Goal: Task Accomplishment & Management: Manage account settings

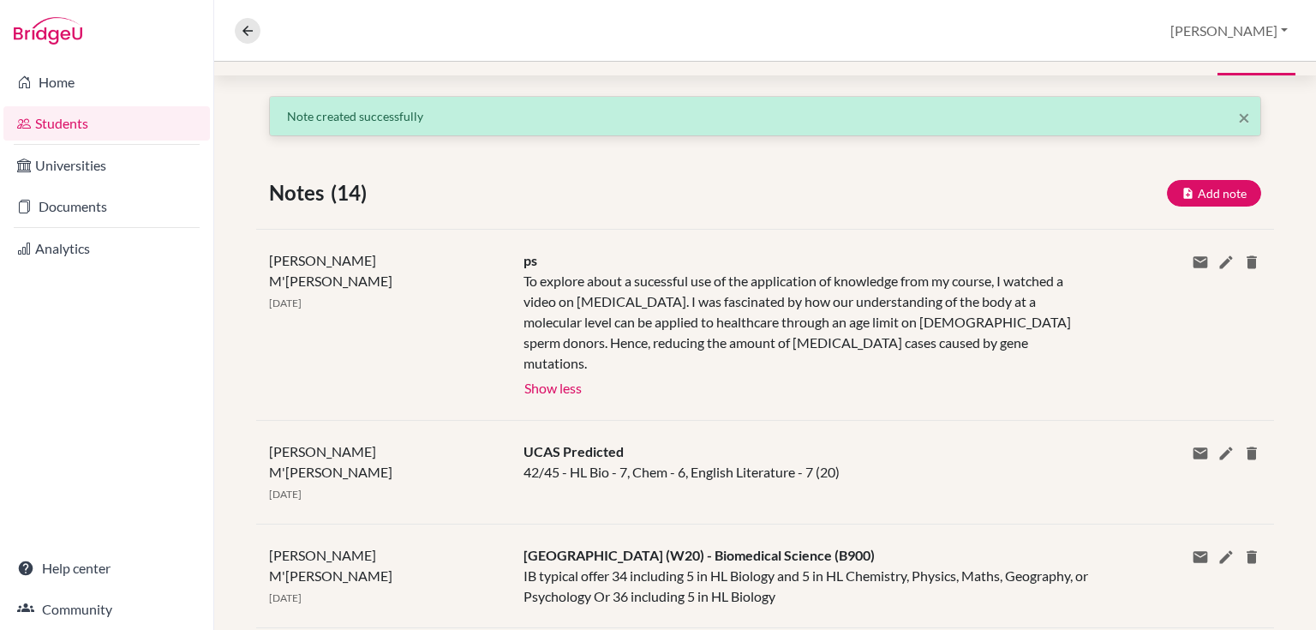
scroll to position [519, 0]
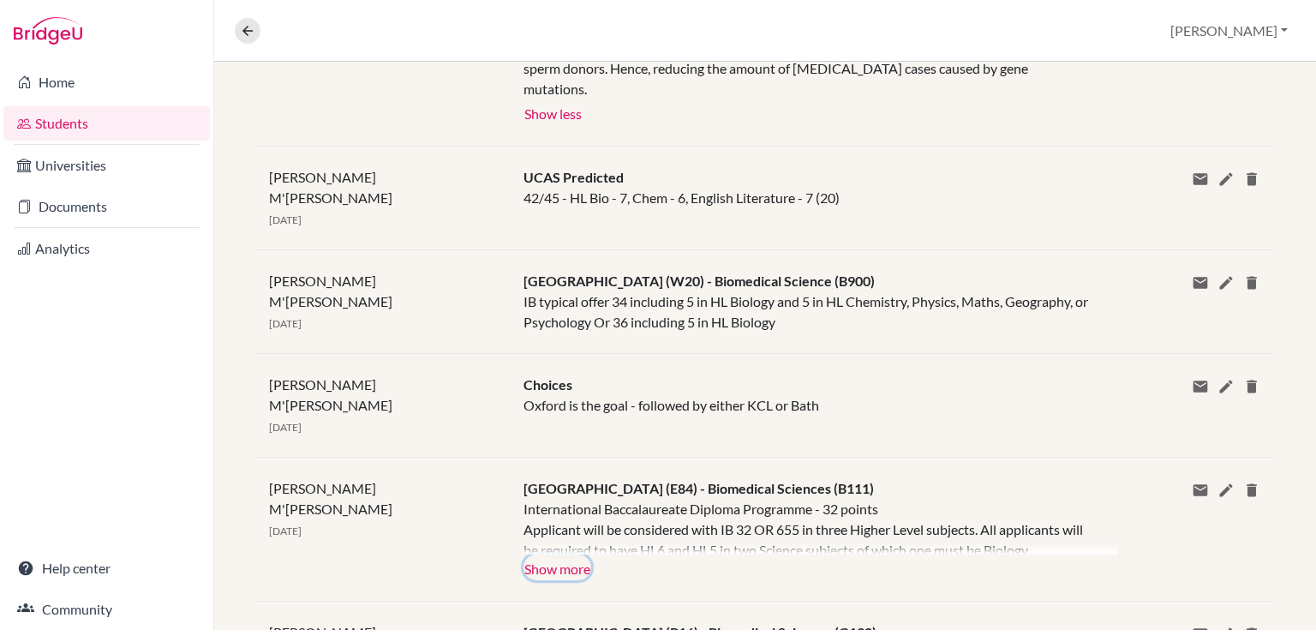
click at [578, 554] on button "Show more" at bounding box center [558, 567] width 68 height 26
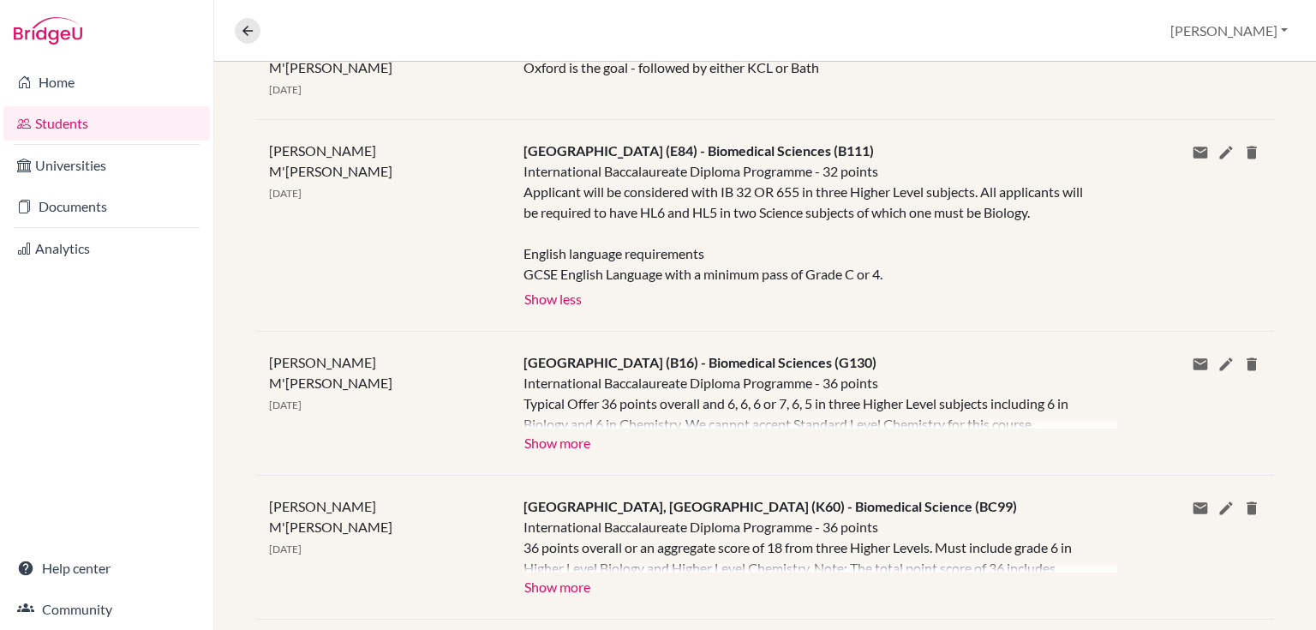
scroll to position [862, 0]
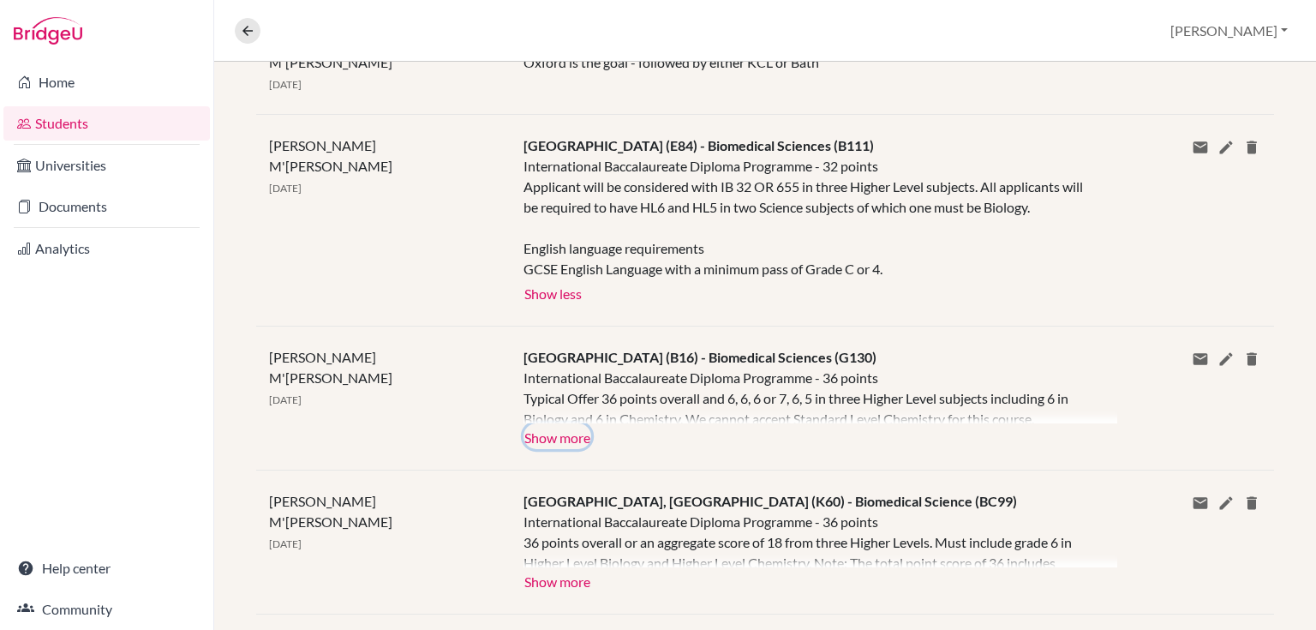
click at [578, 423] on button "Show more" at bounding box center [558, 436] width 68 height 26
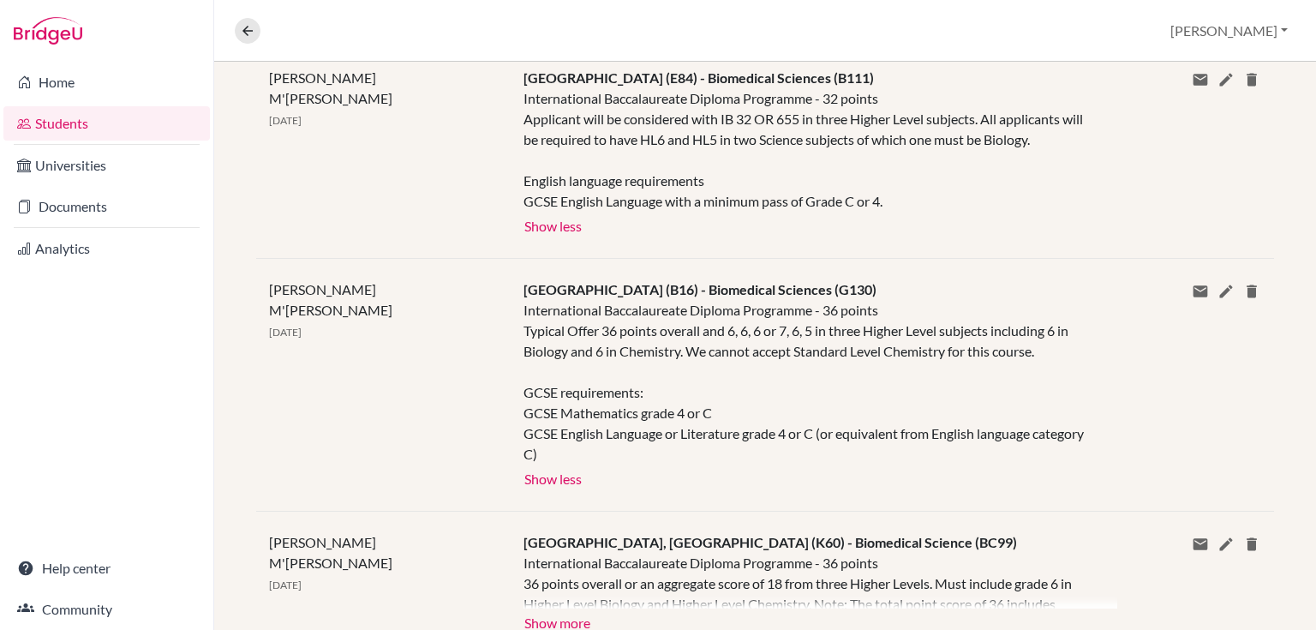
scroll to position [1068, 0]
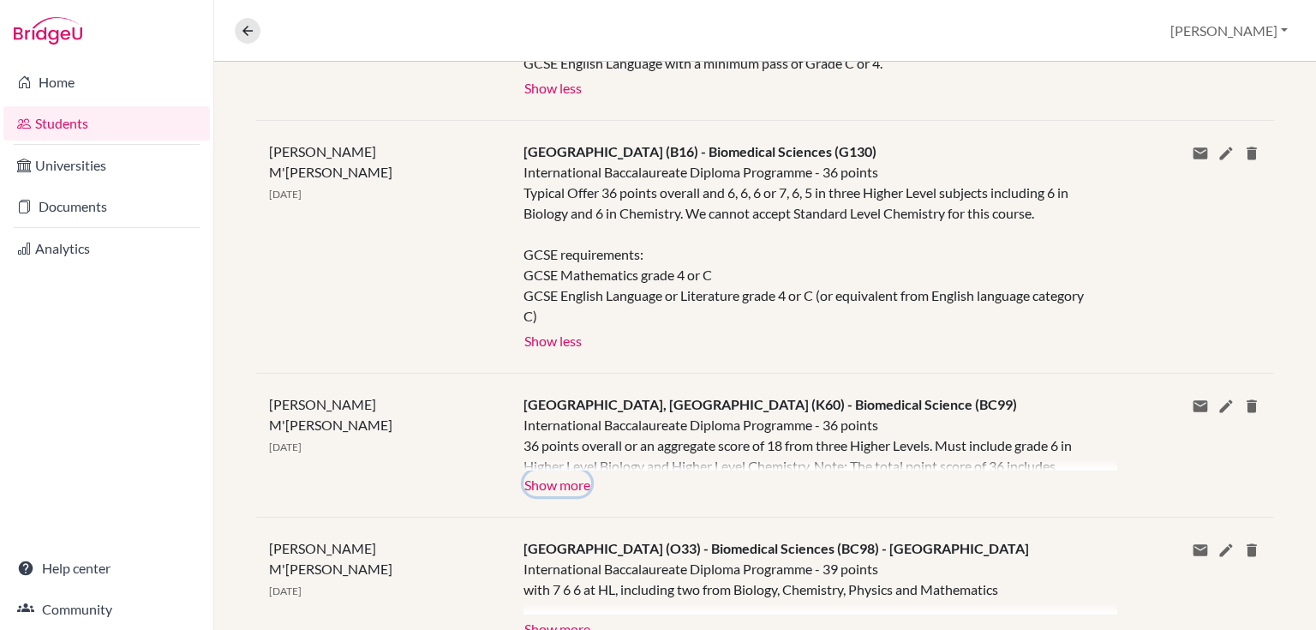
click at [572, 470] on button "Show more" at bounding box center [558, 483] width 68 height 26
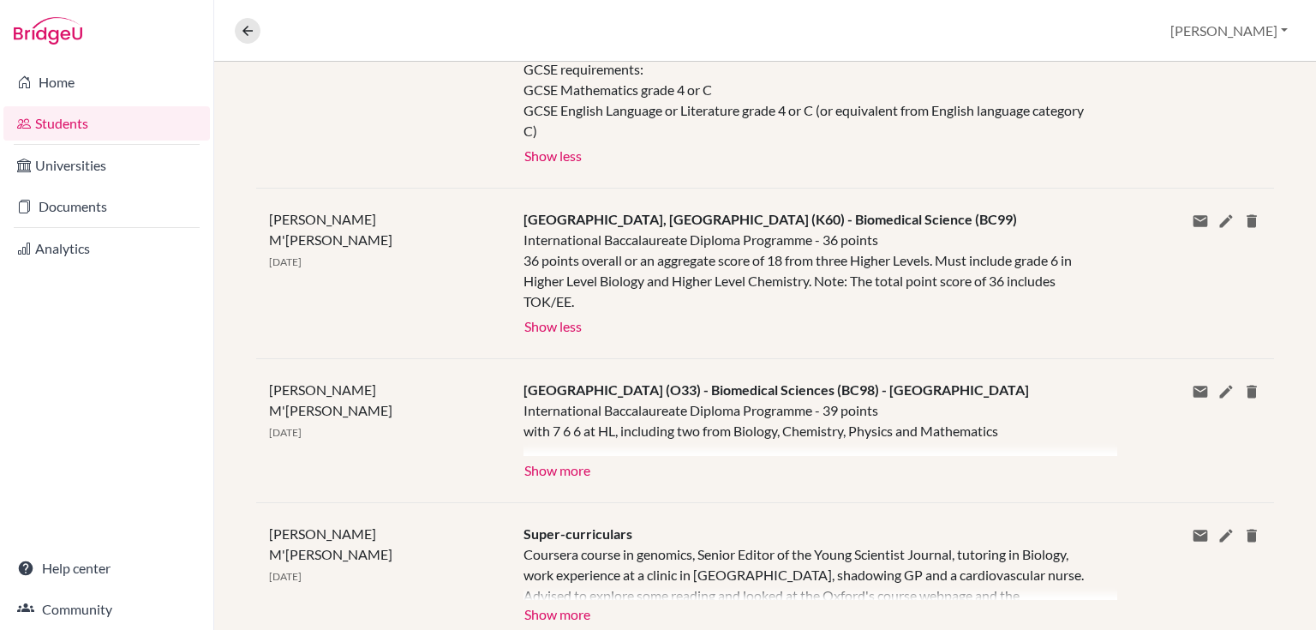
scroll to position [1273, 0]
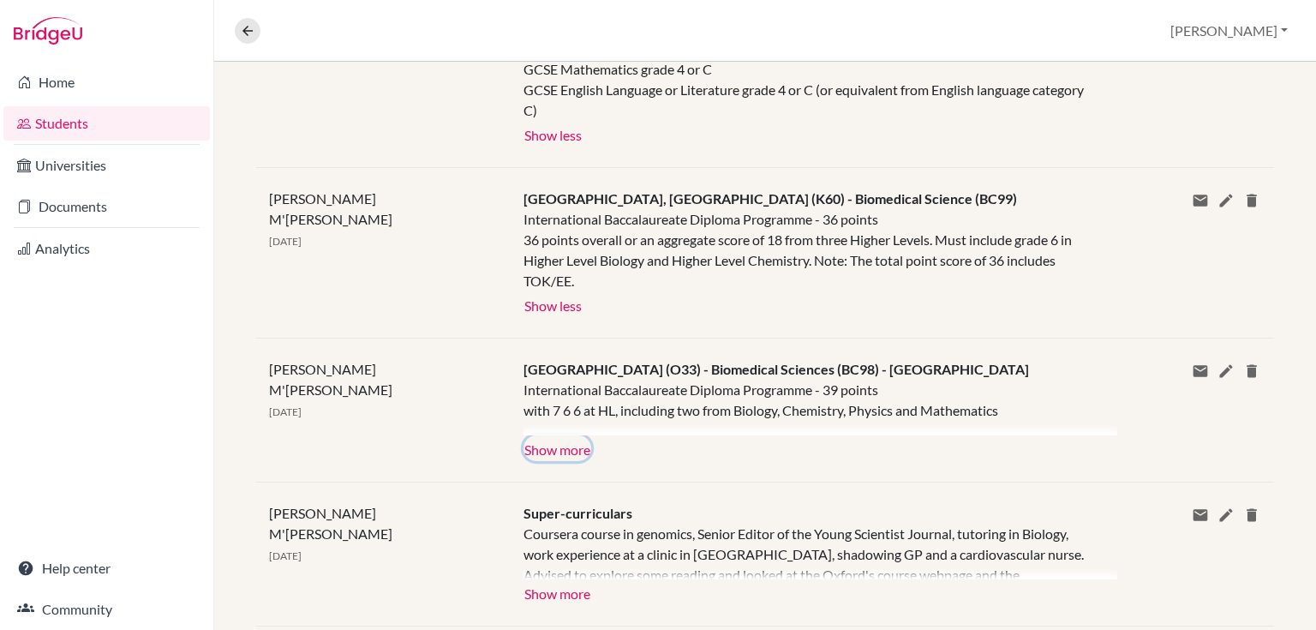
click at [573, 435] on button "Show more" at bounding box center [558, 448] width 68 height 26
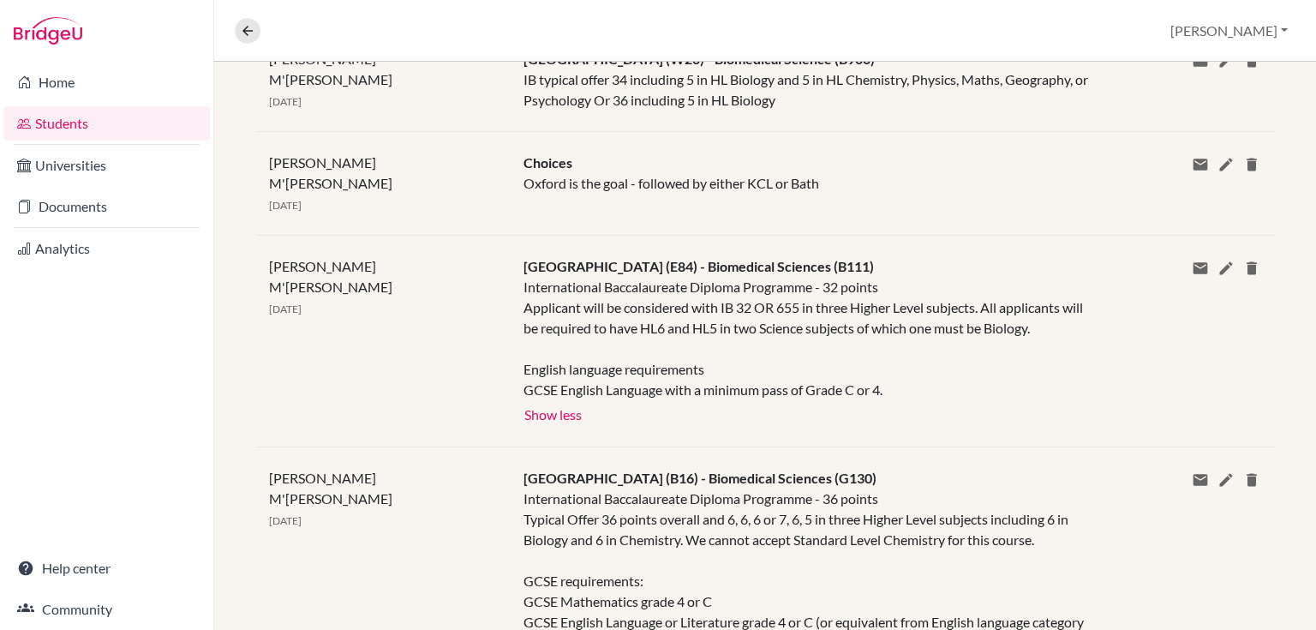
scroll to position [725, 0]
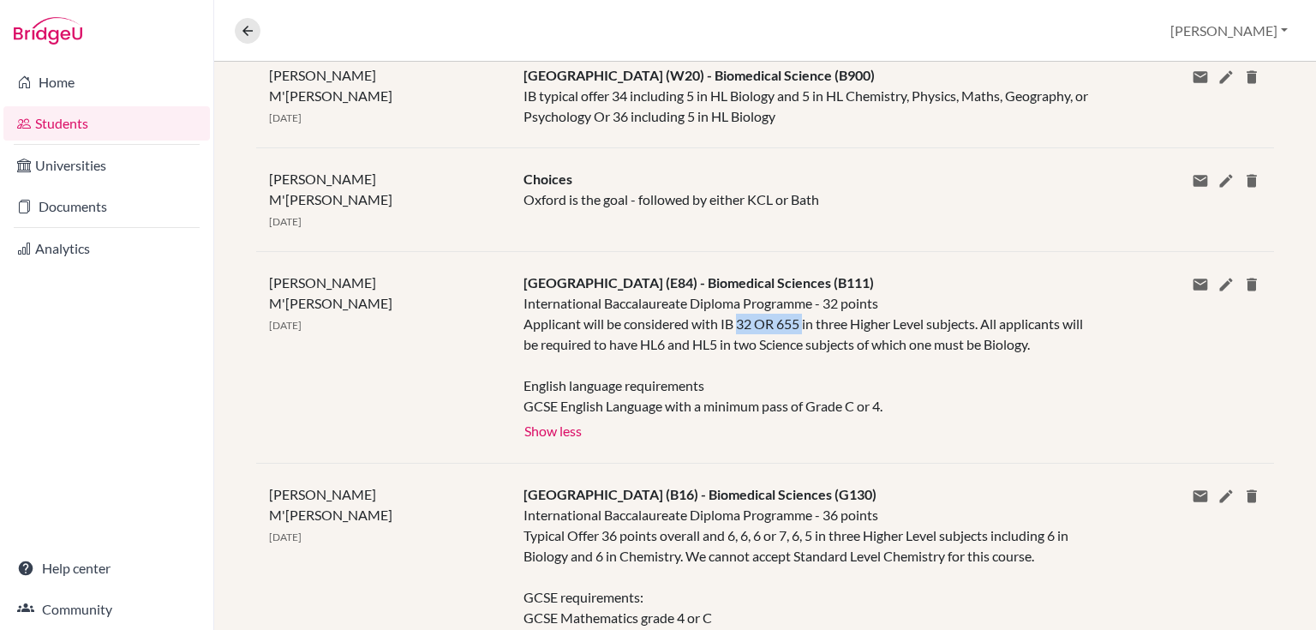
drag, startPoint x: 735, startPoint y: 259, endPoint x: 805, endPoint y: 266, distance: 70.6
click at [805, 293] on div "International Baccalaureate Diploma Programme - 32 points Applicant will be con…" at bounding box center [808, 354] width 568 height 123
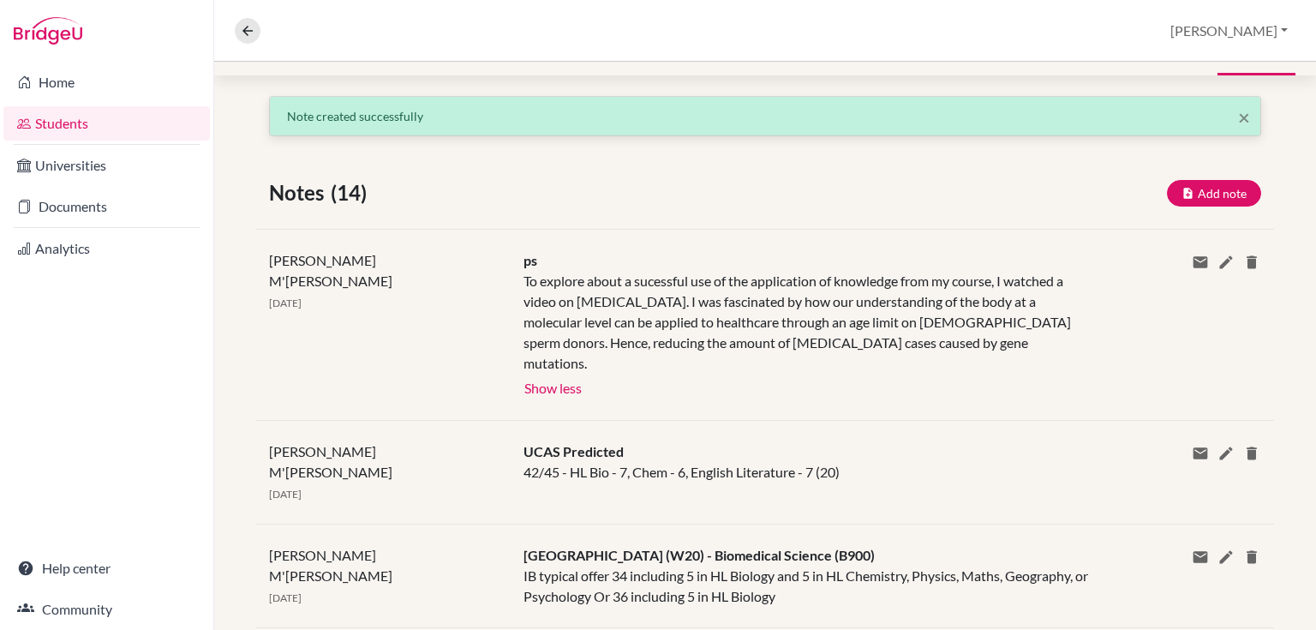
scroll to position [0, 0]
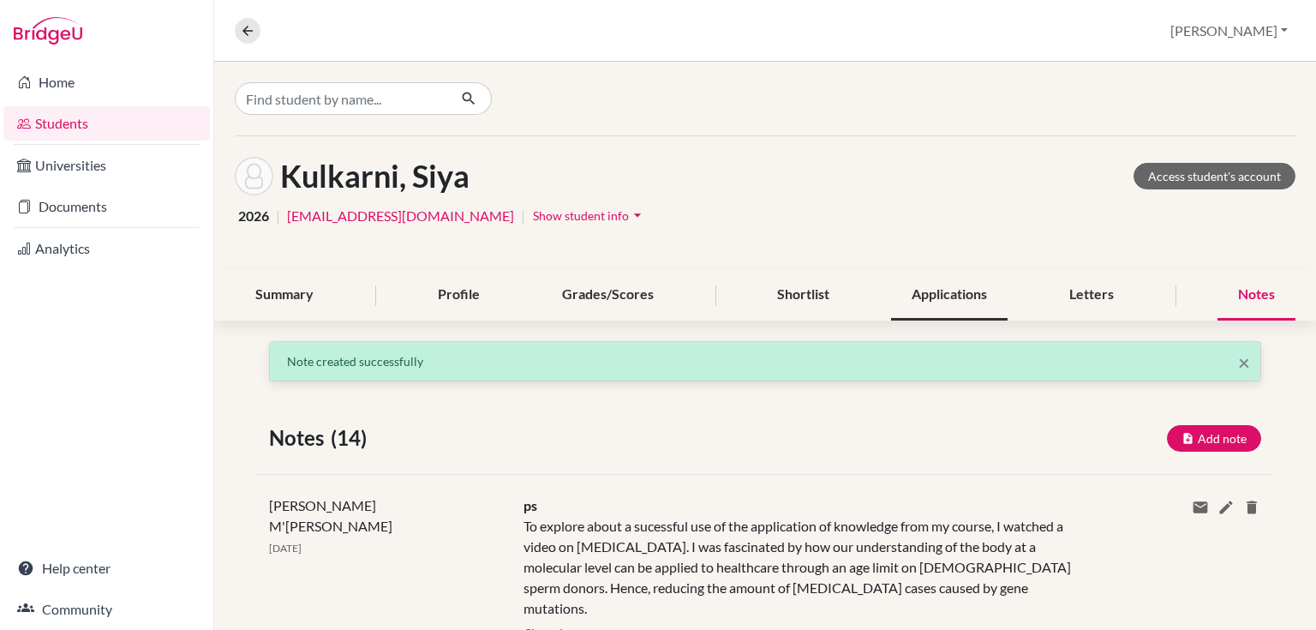
click at [898, 290] on div "Applications" at bounding box center [949, 295] width 117 height 51
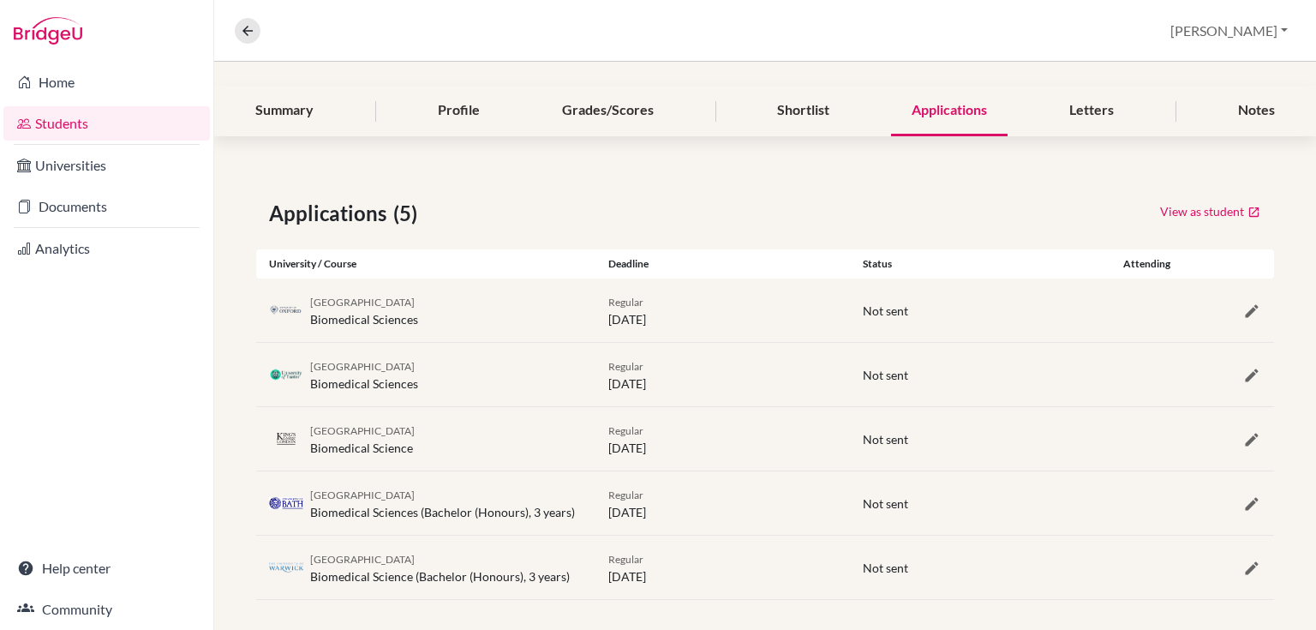
scroll to position [193, 0]
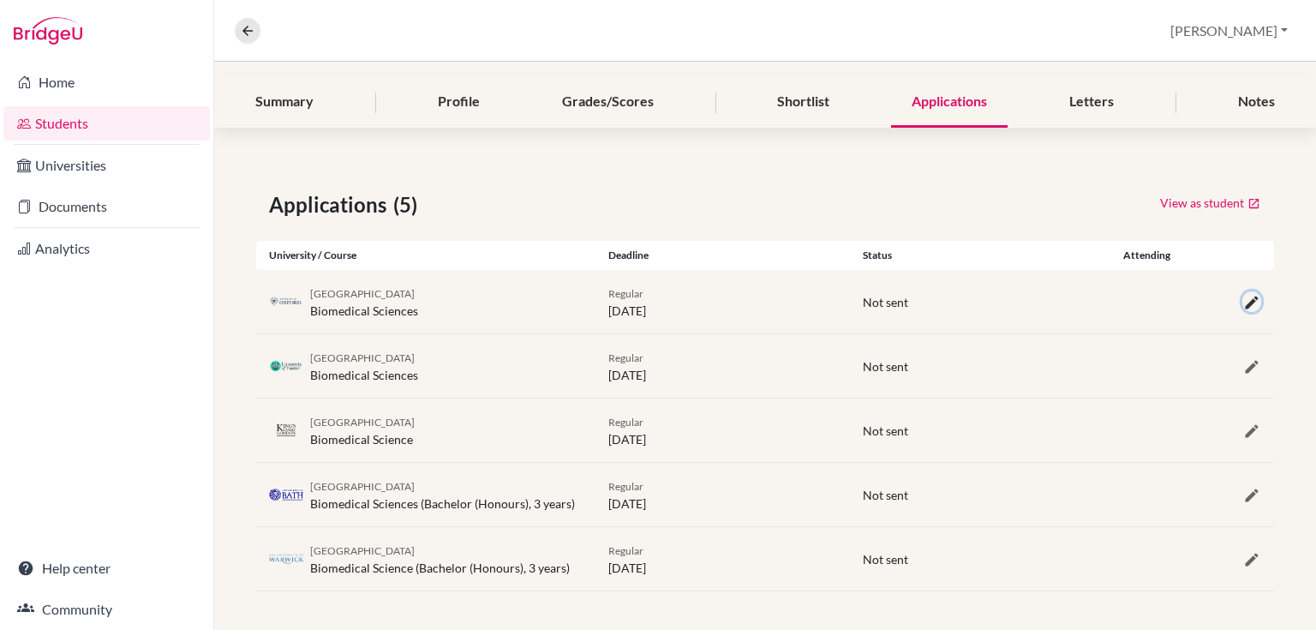
click at [1243, 303] on icon "button" at bounding box center [1251, 302] width 17 height 17
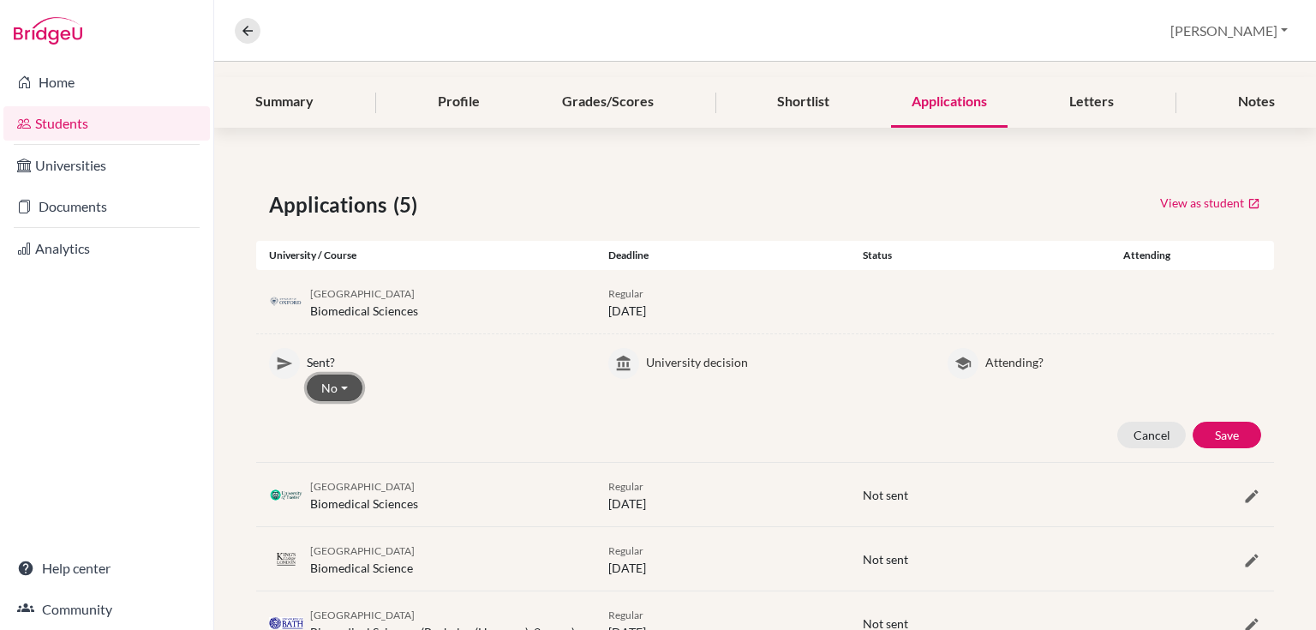
click at [321, 380] on button "No" at bounding box center [335, 387] width 56 height 27
click at [331, 417] on button "Yes" at bounding box center [375, 423] width 135 height 27
click at [1206, 437] on button "Save" at bounding box center [1227, 435] width 69 height 27
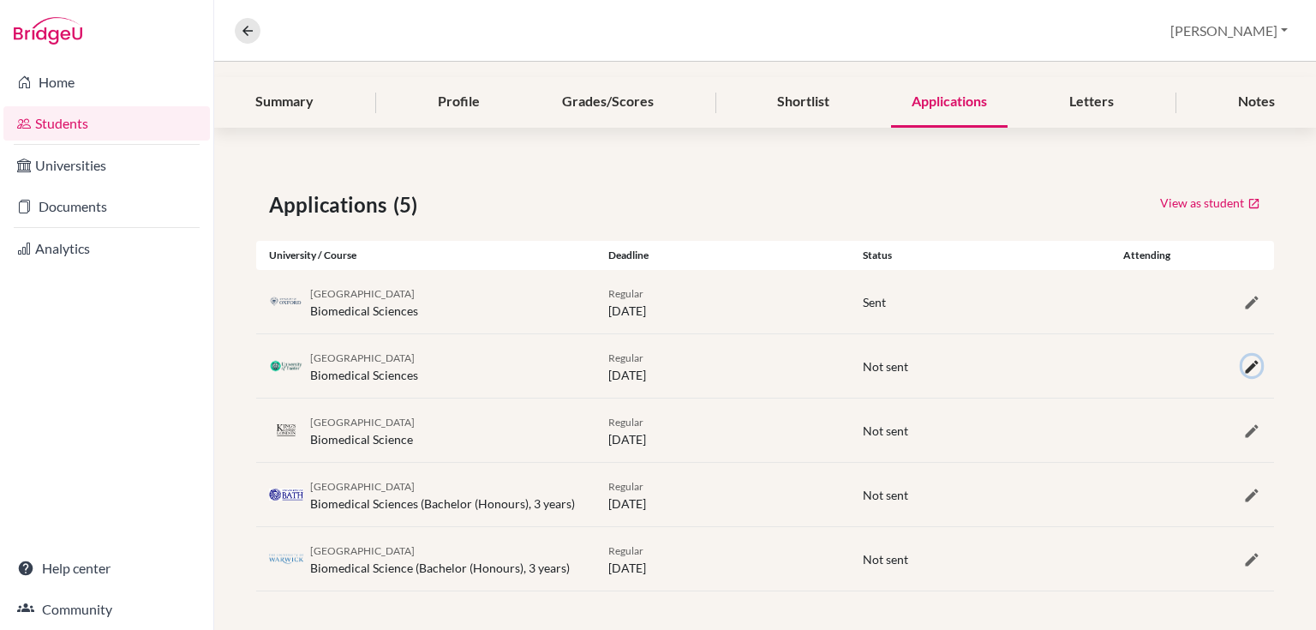
click at [1243, 361] on icon "button" at bounding box center [1251, 366] width 17 height 17
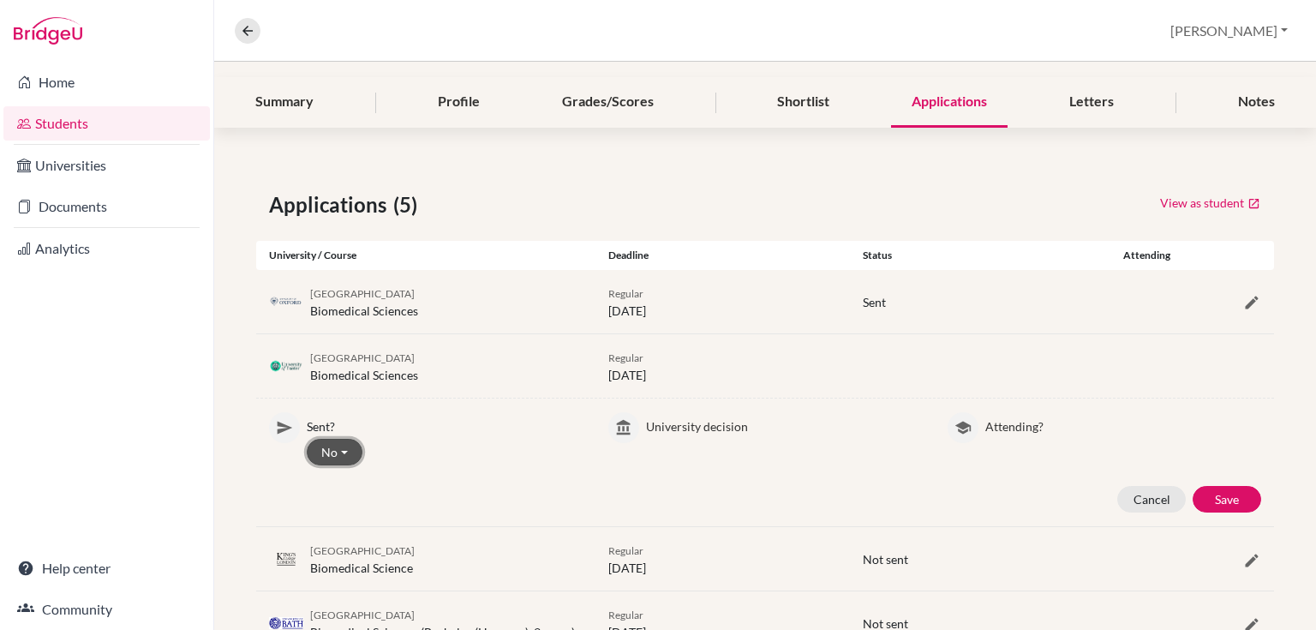
click at [338, 451] on button "No" at bounding box center [335, 452] width 56 height 27
click at [357, 488] on button "Yes" at bounding box center [375, 487] width 135 height 27
click at [1200, 499] on button "Save" at bounding box center [1227, 499] width 69 height 27
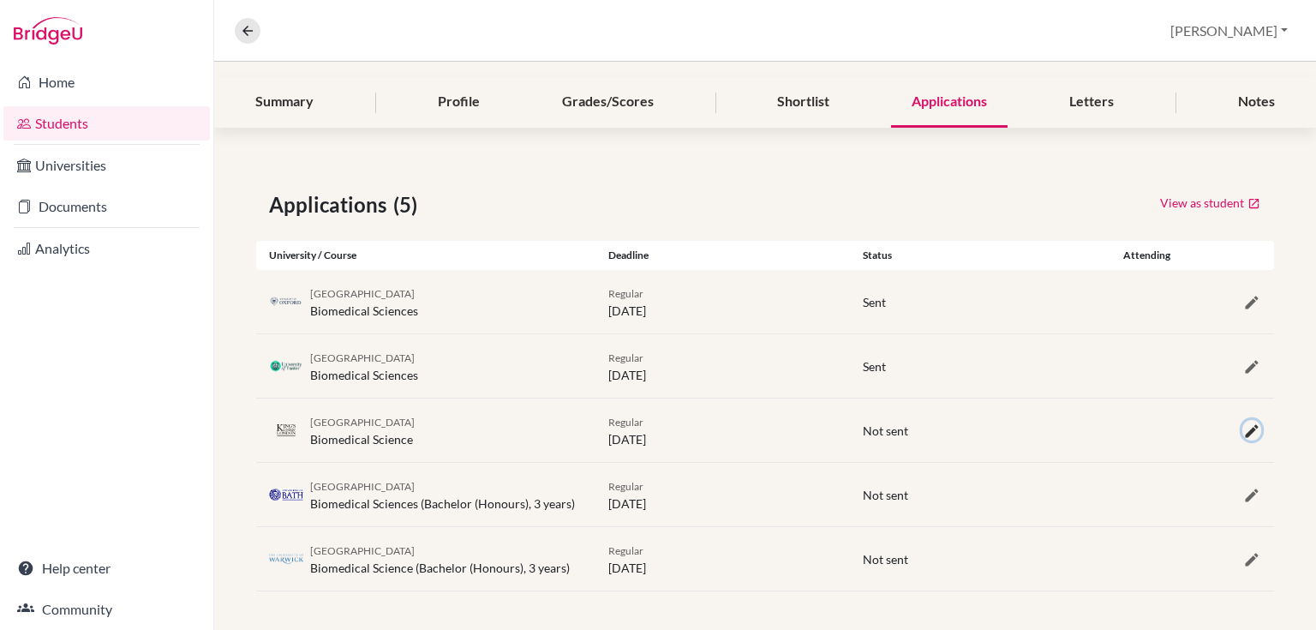
click at [1243, 431] on icon "button" at bounding box center [1251, 430] width 17 height 17
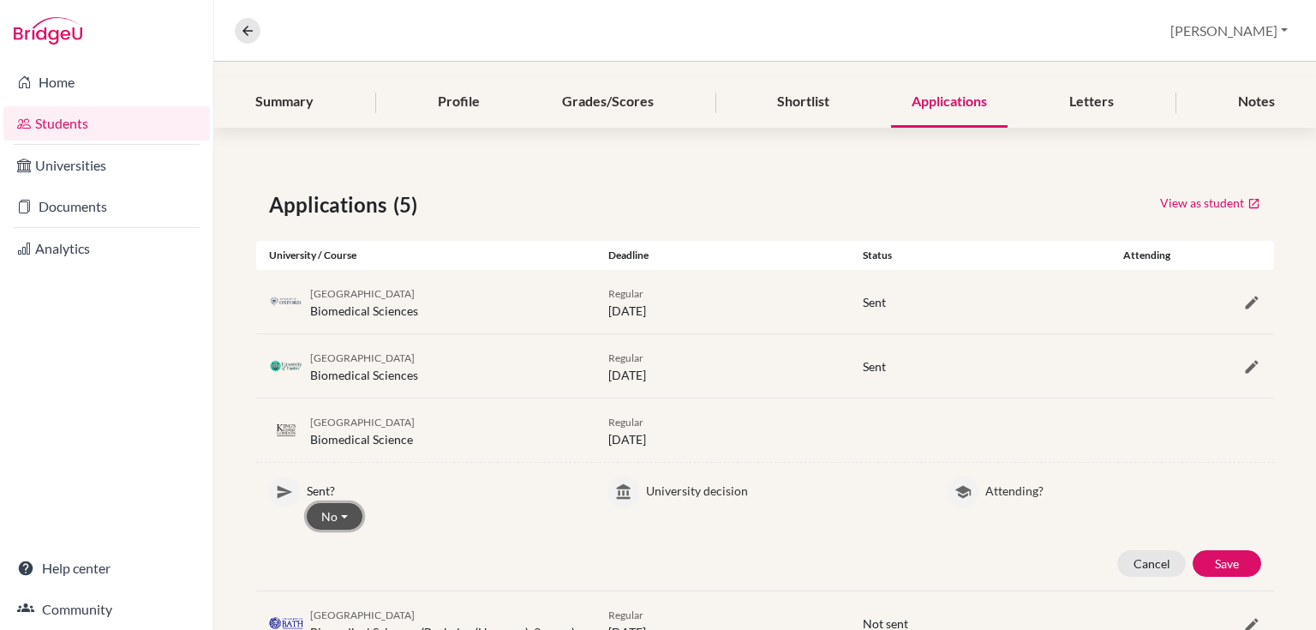
click at [345, 503] on button "No" at bounding box center [335, 516] width 56 height 27
click at [343, 542] on button "Yes" at bounding box center [375, 551] width 135 height 27
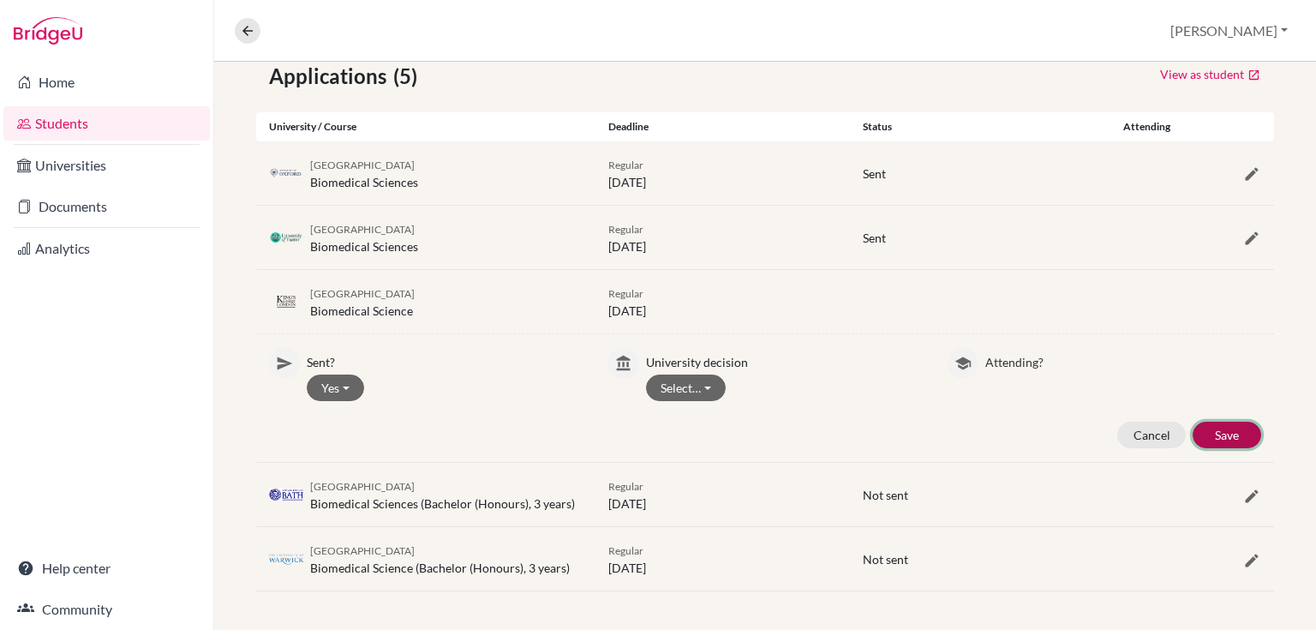
click at [1202, 432] on button "Save" at bounding box center [1227, 435] width 69 height 27
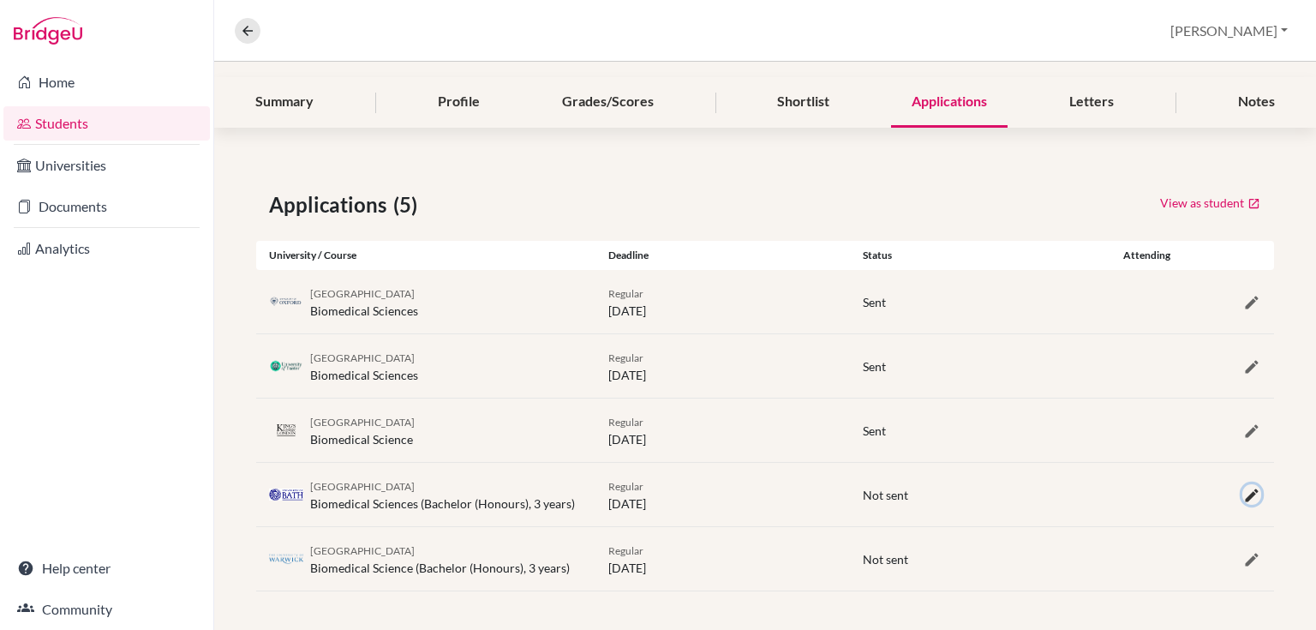
click at [1243, 488] on icon "button" at bounding box center [1251, 495] width 17 height 17
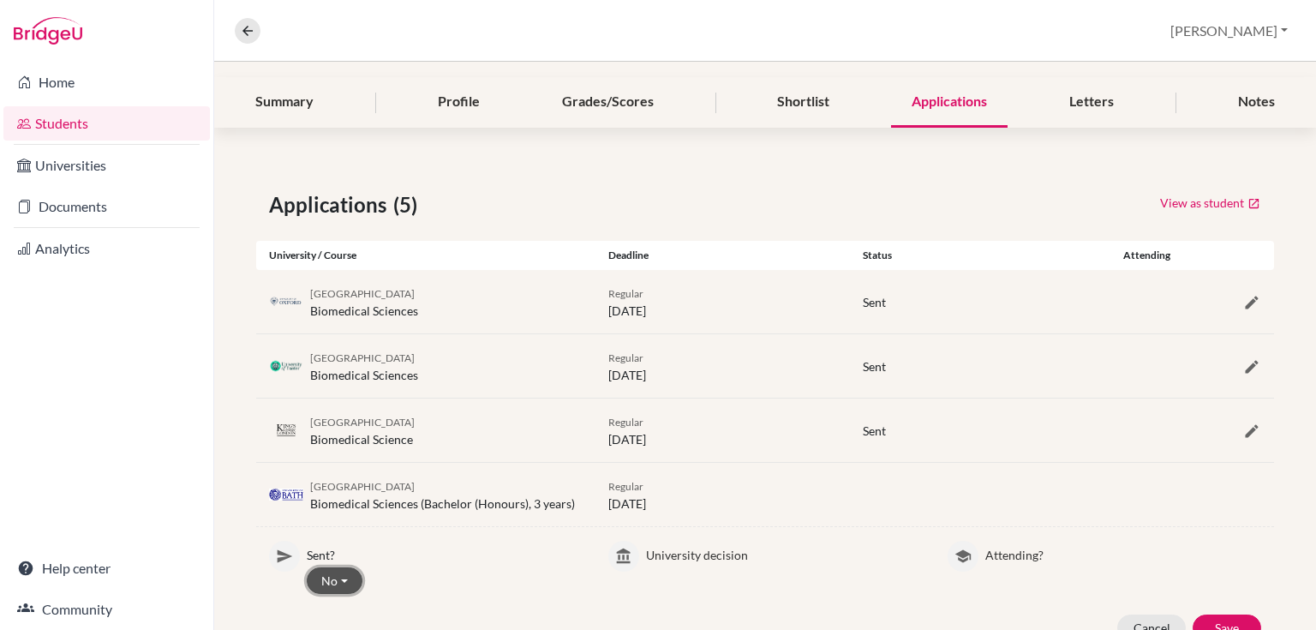
click at [336, 576] on button "No" at bounding box center [335, 580] width 56 height 27
click at [342, 517] on button "Yes" at bounding box center [375, 518] width 135 height 27
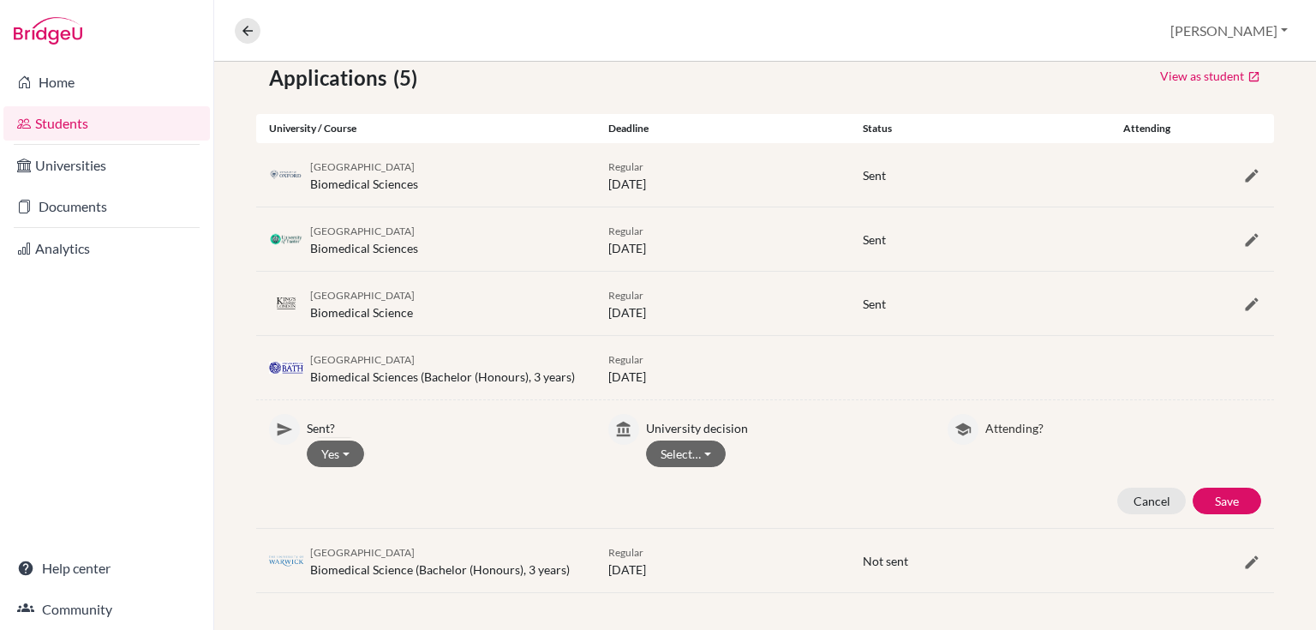
scroll to position [321, 0]
click at [1220, 497] on button "Save" at bounding box center [1227, 499] width 69 height 27
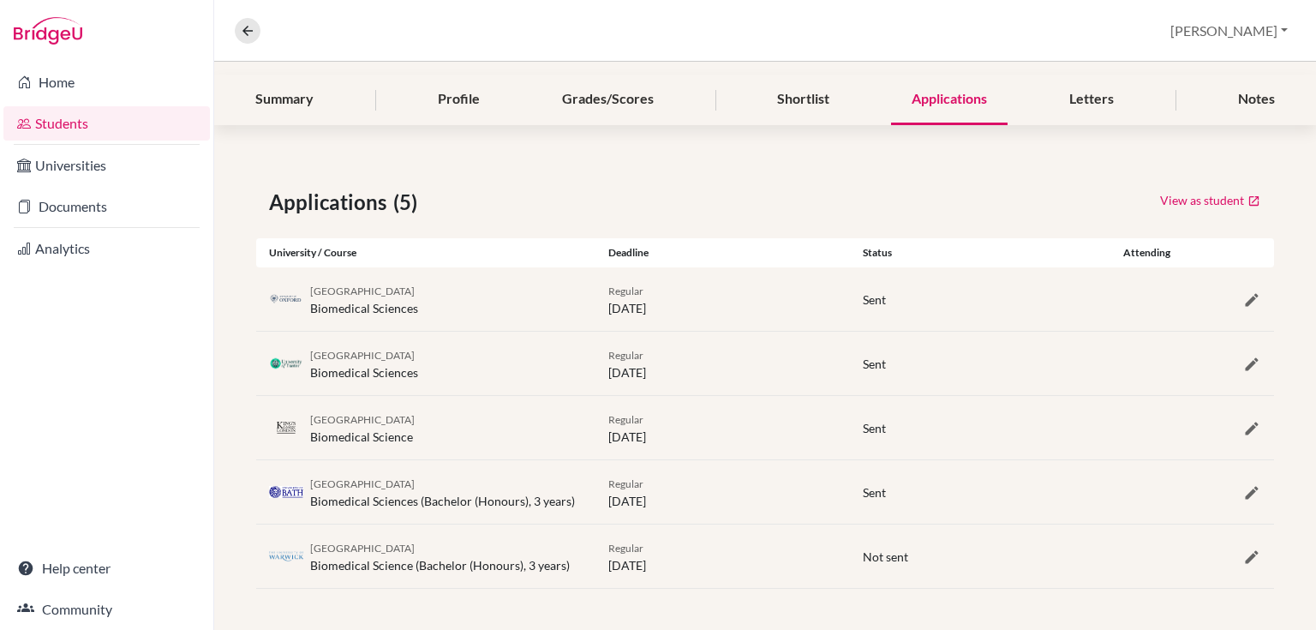
scroll to position [193, 0]
click at [1245, 558] on icon "button" at bounding box center [1251, 559] width 17 height 17
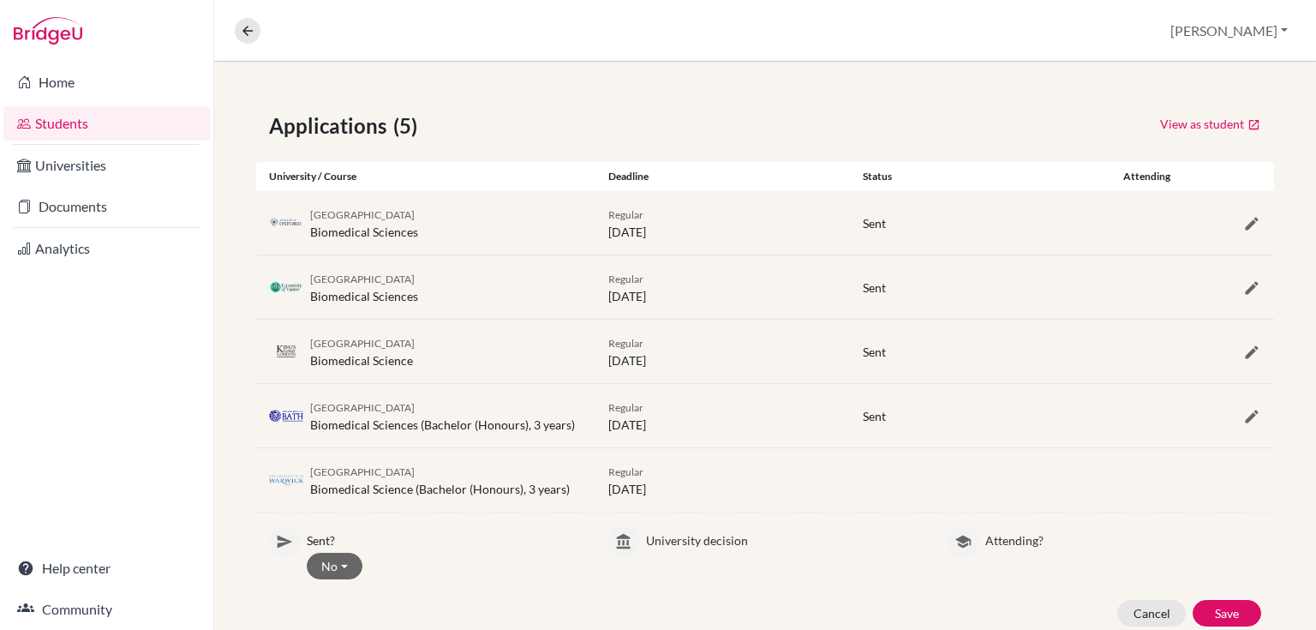
scroll to position [321, 0]
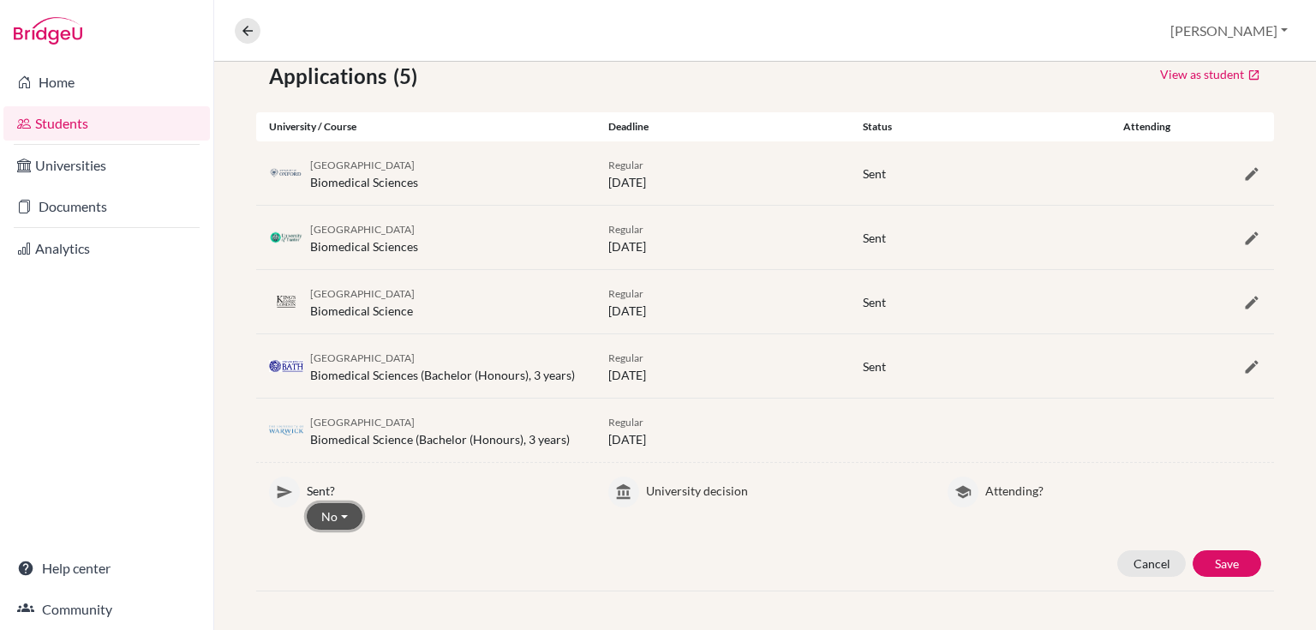
click at [335, 521] on button "No" at bounding box center [335, 516] width 56 height 27
click at [350, 554] on button "Yes" at bounding box center [375, 551] width 135 height 27
click at [1221, 570] on button "Save" at bounding box center [1227, 563] width 69 height 27
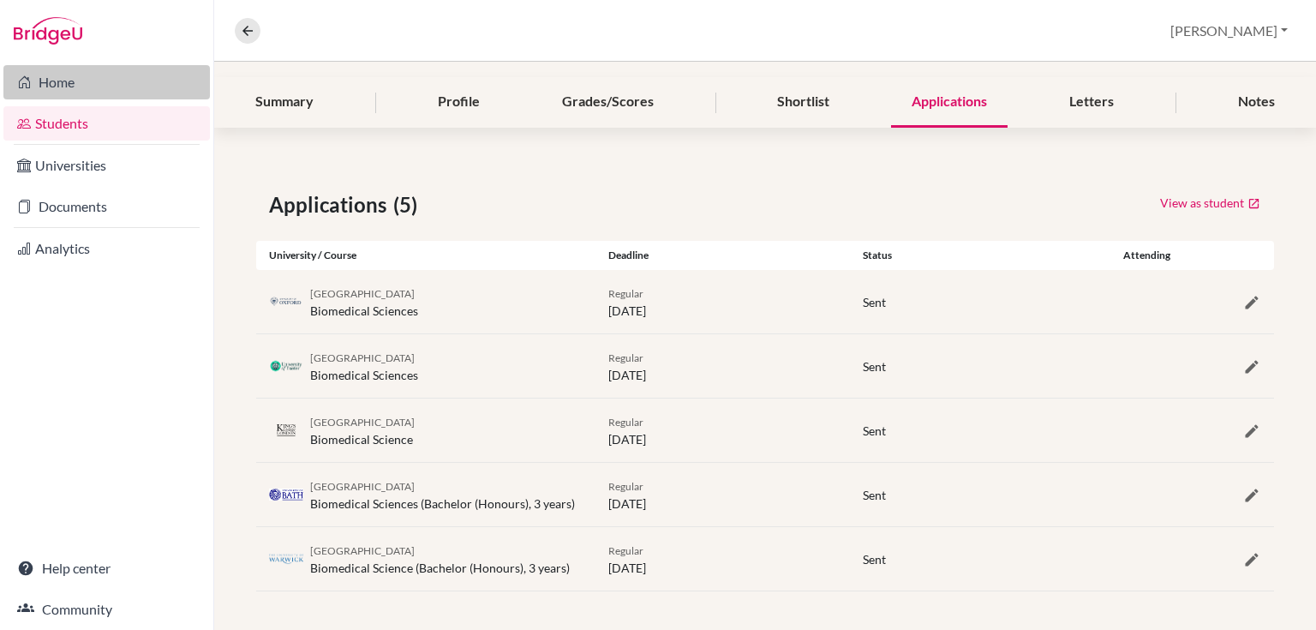
click at [63, 85] on link "Home" at bounding box center [106, 82] width 207 height 34
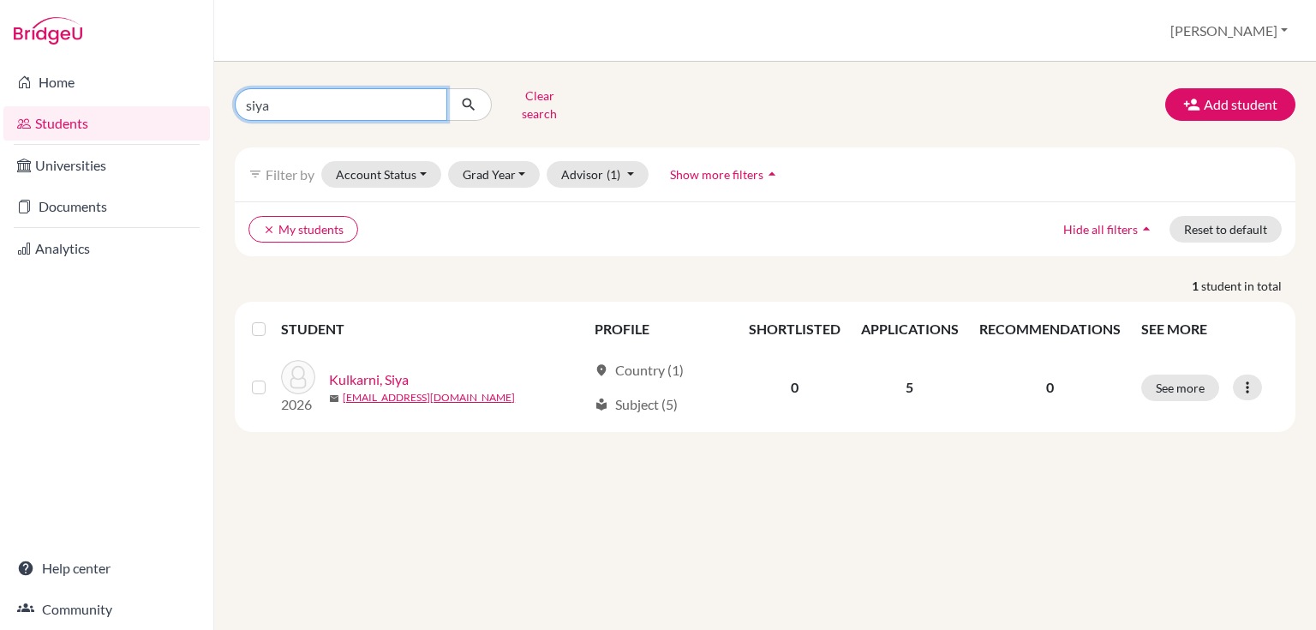
drag, startPoint x: 347, startPoint y: 98, endPoint x: 136, endPoint y: 114, distance: 211.4
click at [136, 114] on div "Home Students Universities Documents Analytics Help center Community Students o…" at bounding box center [658, 315] width 1316 height 630
type input "mia"
click button "submit" at bounding box center [468, 104] width 45 height 33
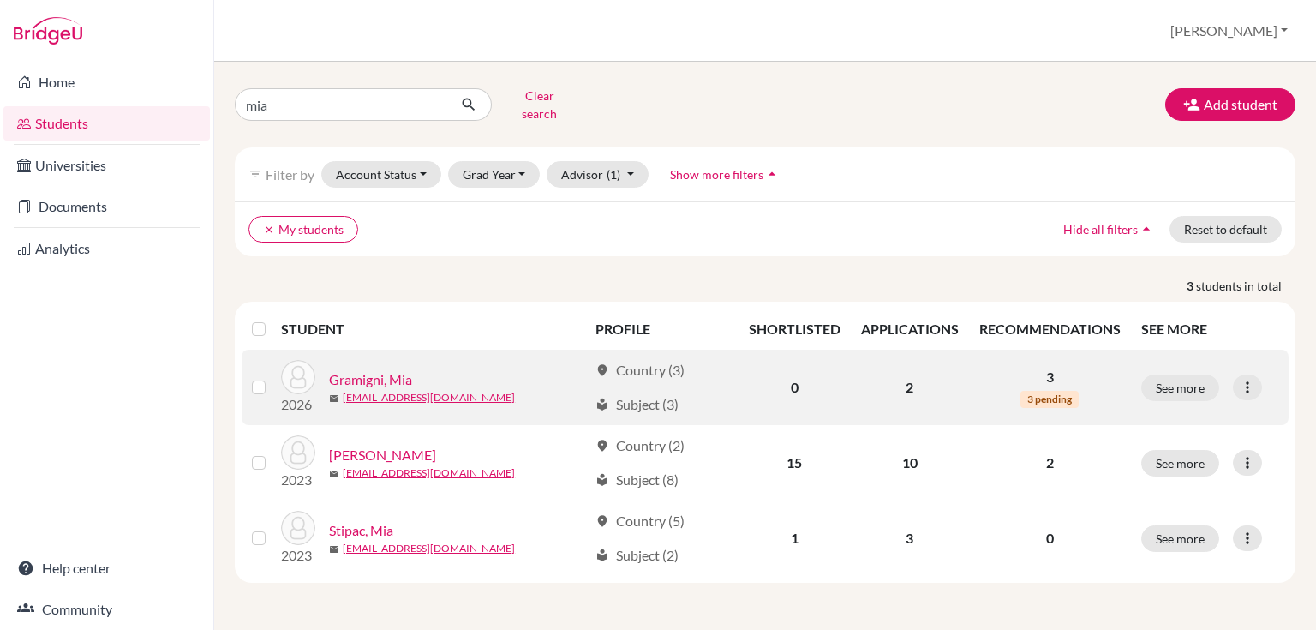
click at [353, 369] on link "Gramigni, Mia" at bounding box center [370, 379] width 83 height 21
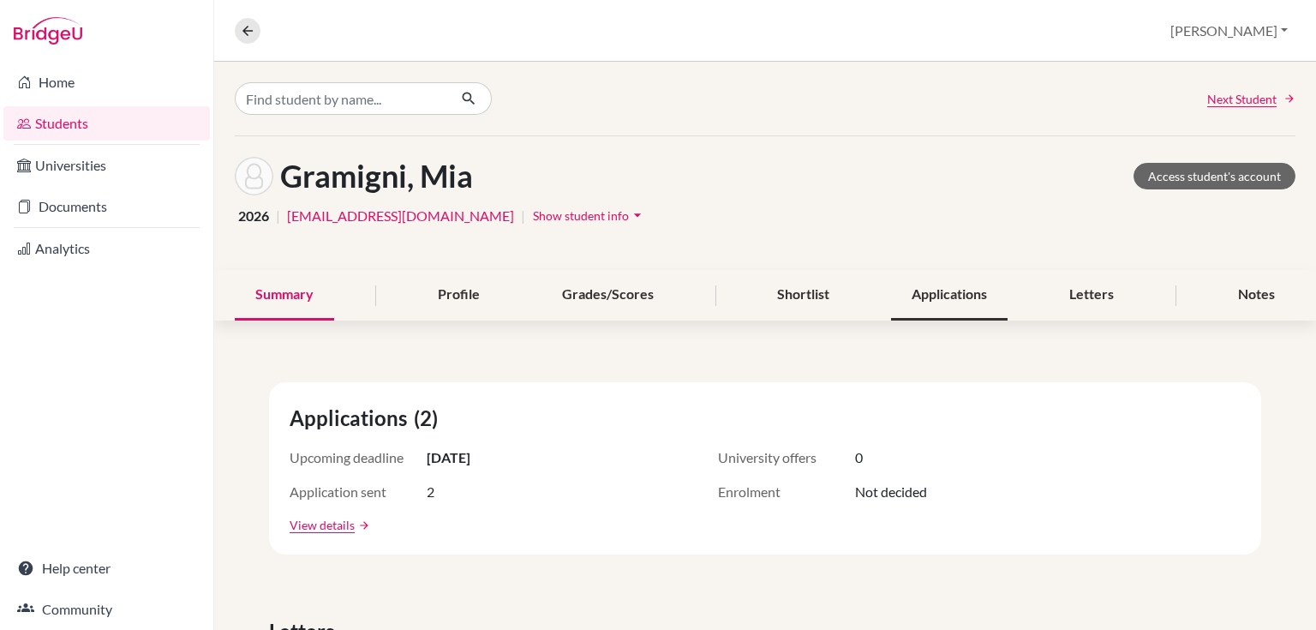
click at [915, 290] on div "Applications" at bounding box center [949, 295] width 117 height 51
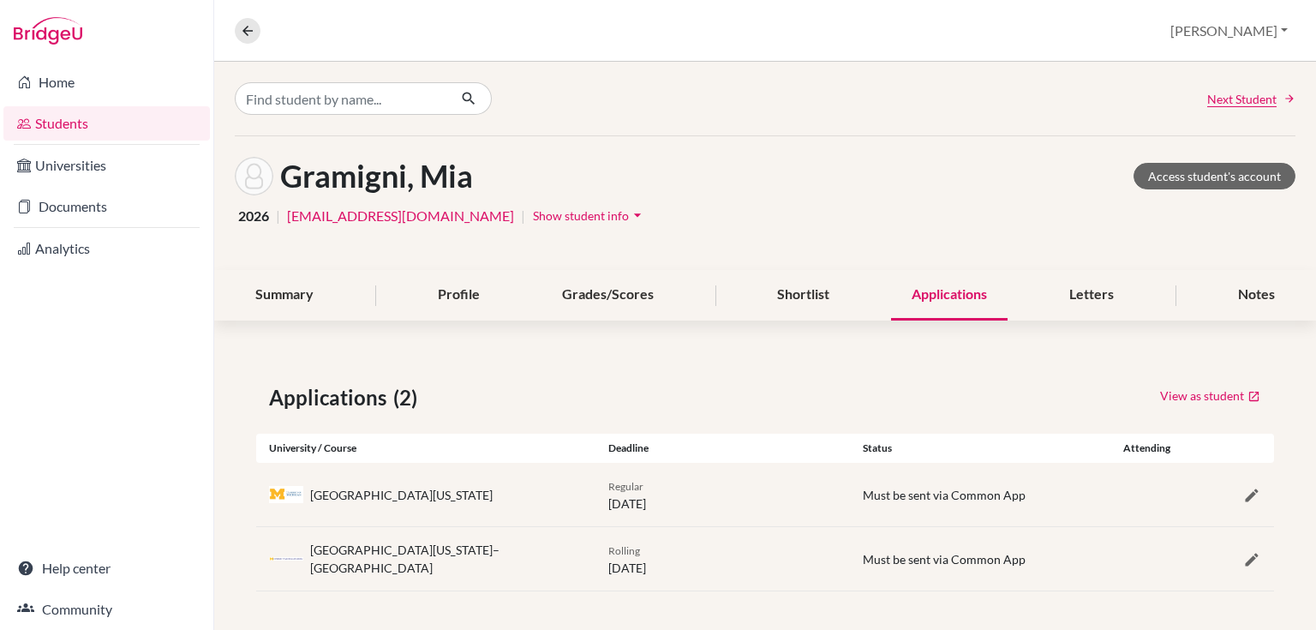
scroll to position [1, 0]
click at [1052, 294] on div "Letters" at bounding box center [1092, 294] width 86 height 51
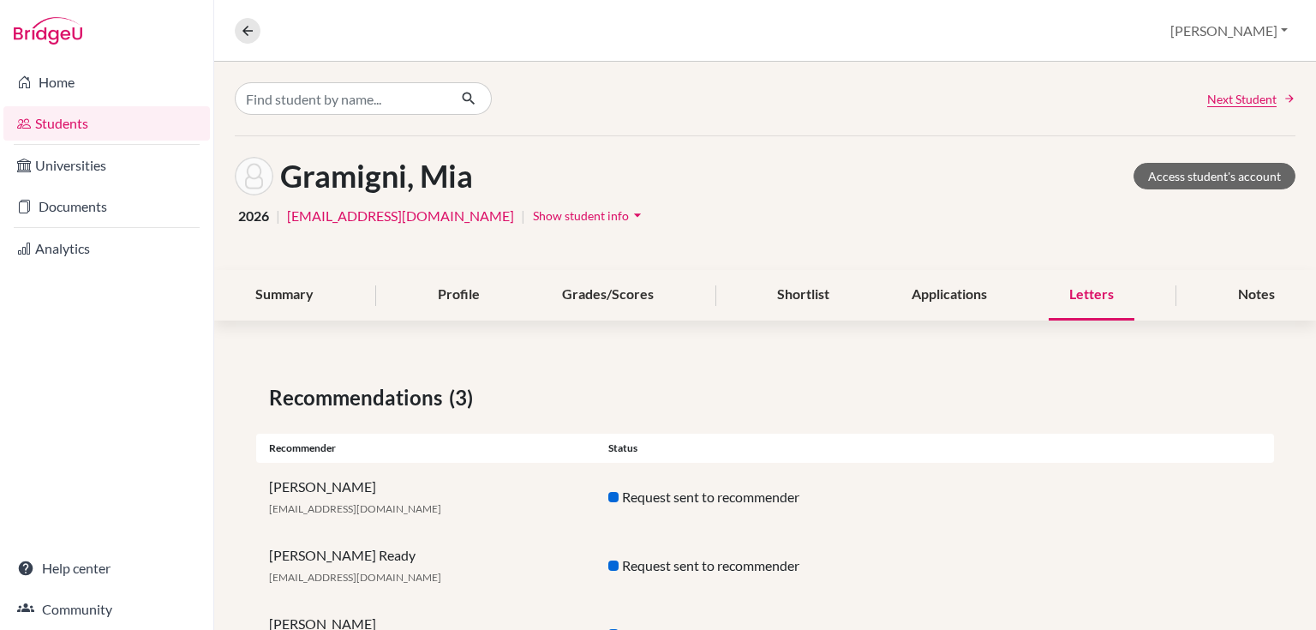
scroll to position [79, 0]
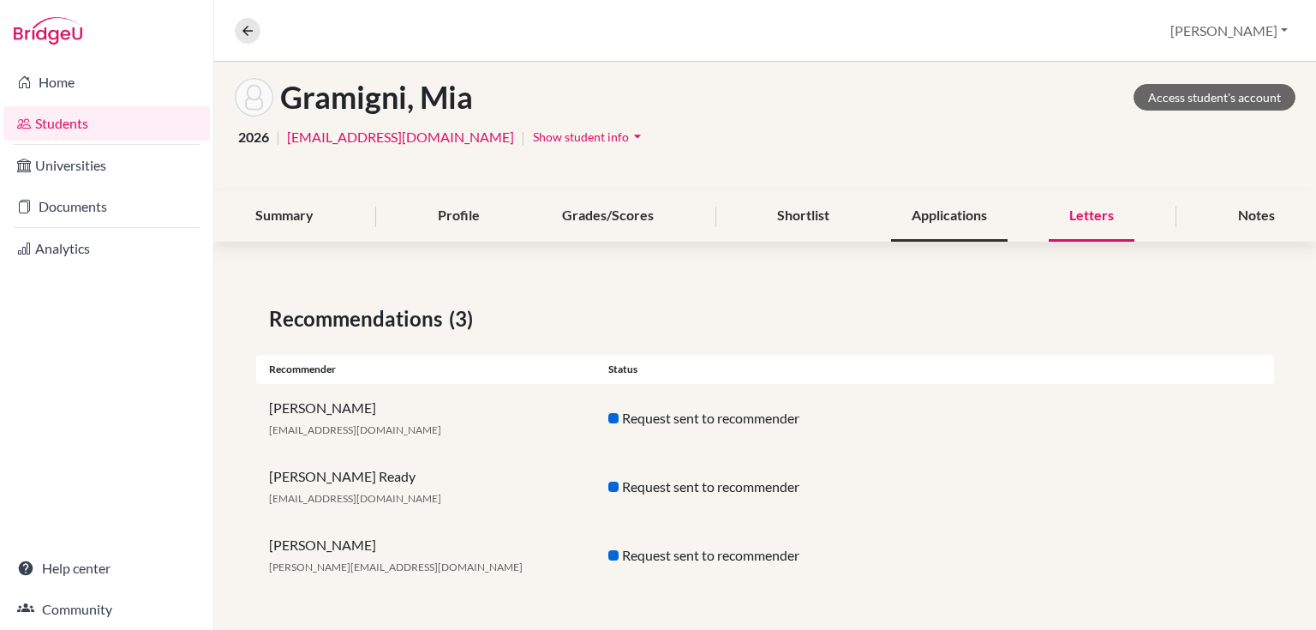
click at [919, 230] on div "Applications" at bounding box center [949, 216] width 117 height 51
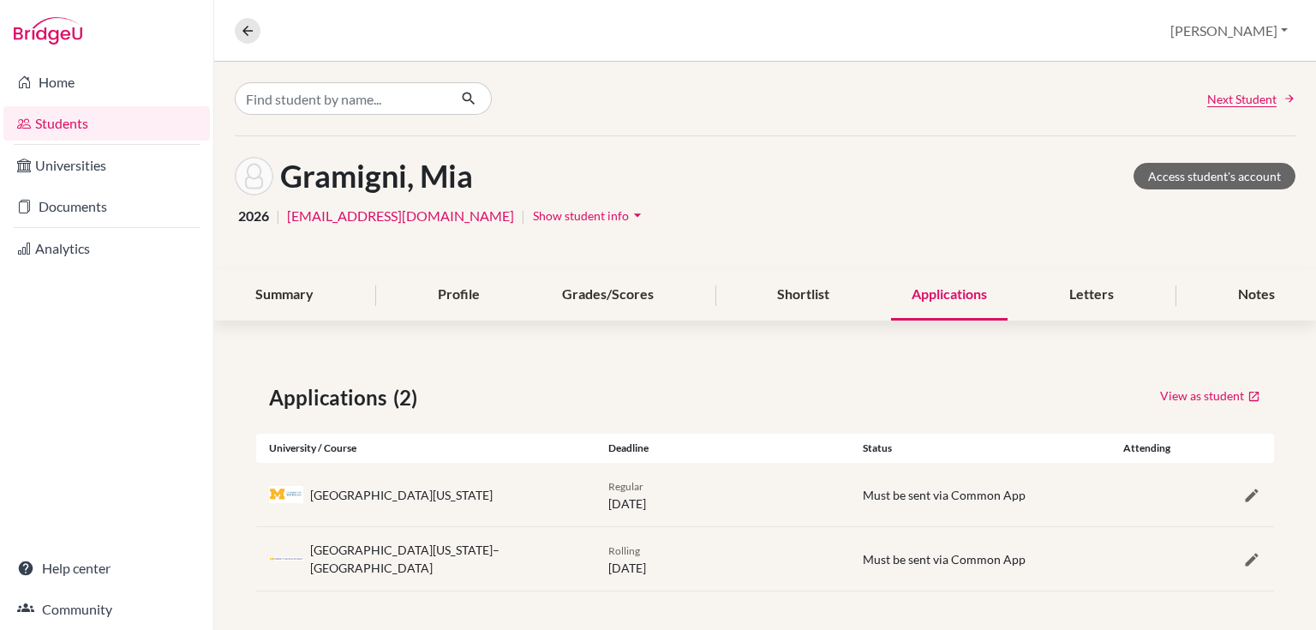
click at [824, 242] on div "Gramigni, Mia Access student's account 2026 | 12mgramigni@jess.sch.ae | Show st…" at bounding box center [765, 203] width 1102 height 134
click at [814, 272] on div "Shortlist" at bounding box center [803, 295] width 93 height 51
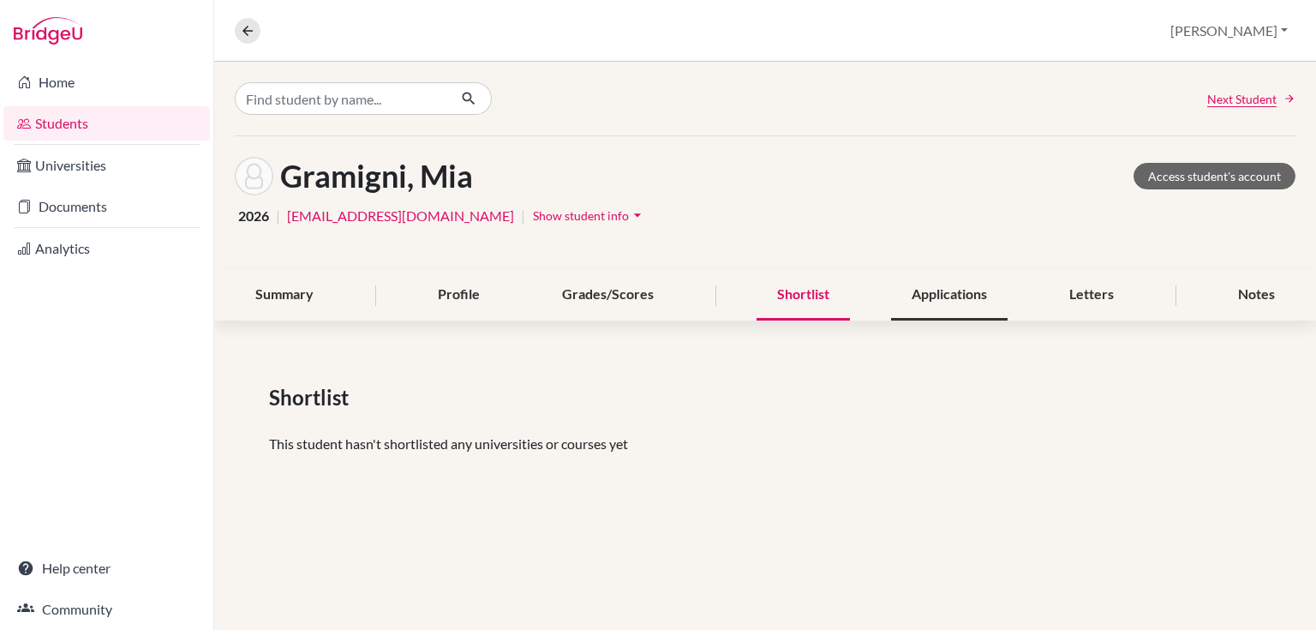
click at [911, 308] on div "Applications" at bounding box center [949, 295] width 117 height 51
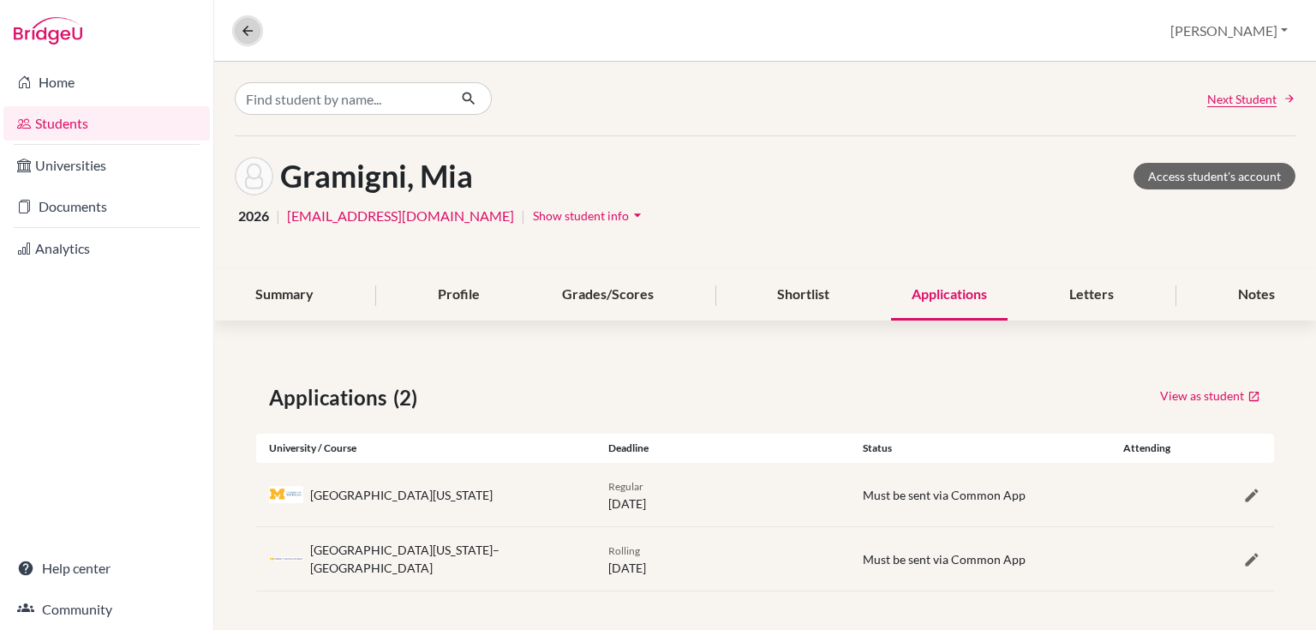
click at [253, 34] on icon at bounding box center [247, 30] width 15 height 15
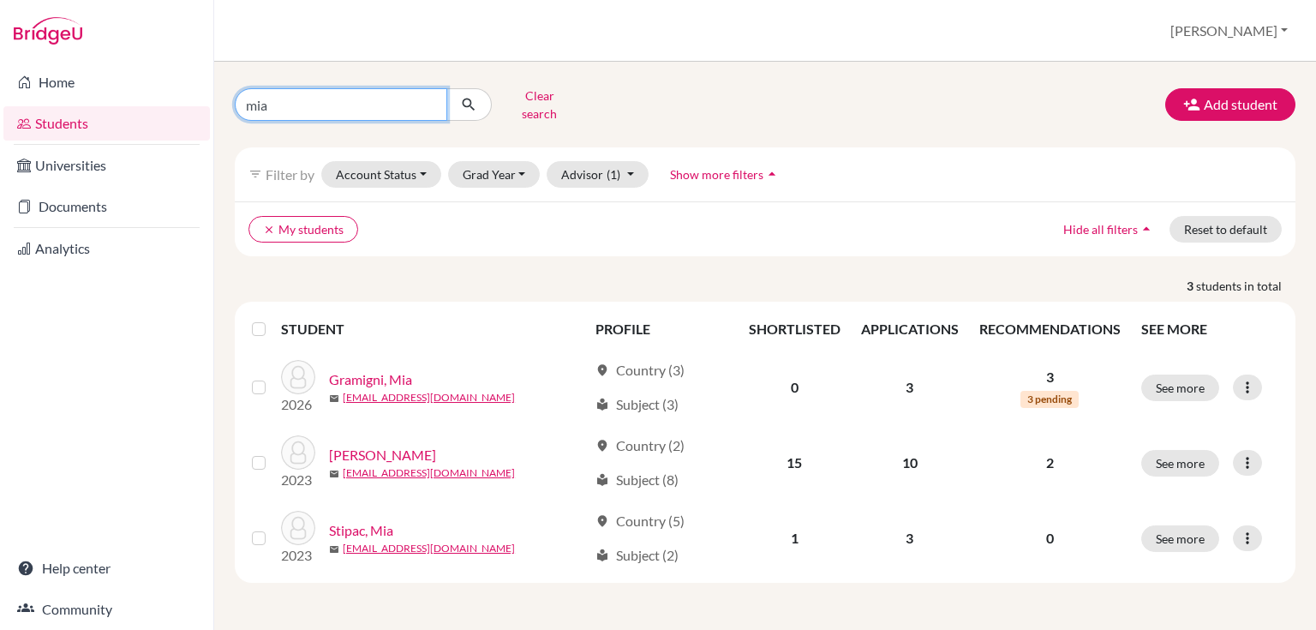
drag, startPoint x: 270, startPoint y: 85, endPoint x: 226, endPoint y: 96, distance: 45.1
click at [226, 96] on div "mia Clear search" at bounding box center [403, 104] width 362 height 45
type input "aryan"
click button "submit" at bounding box center [468, 104] width 45 height 33
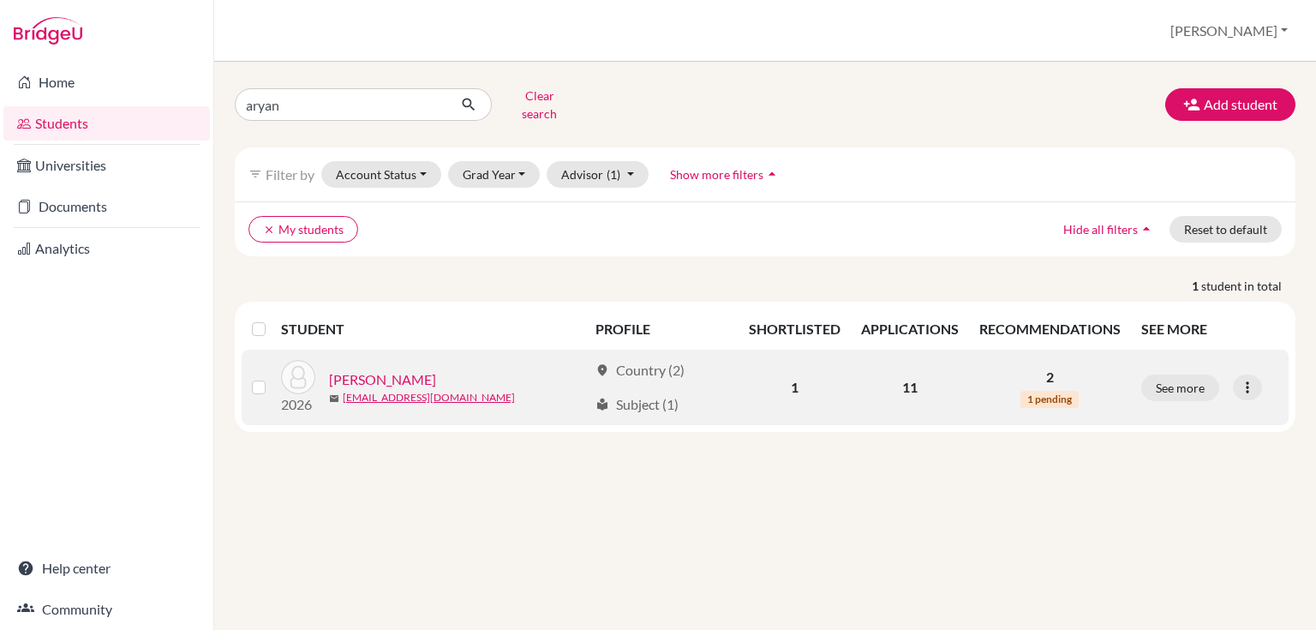
click at [364, 369] on link "Wadhwani, Aryan" at bounding box center [382, 379] width 107 height 21
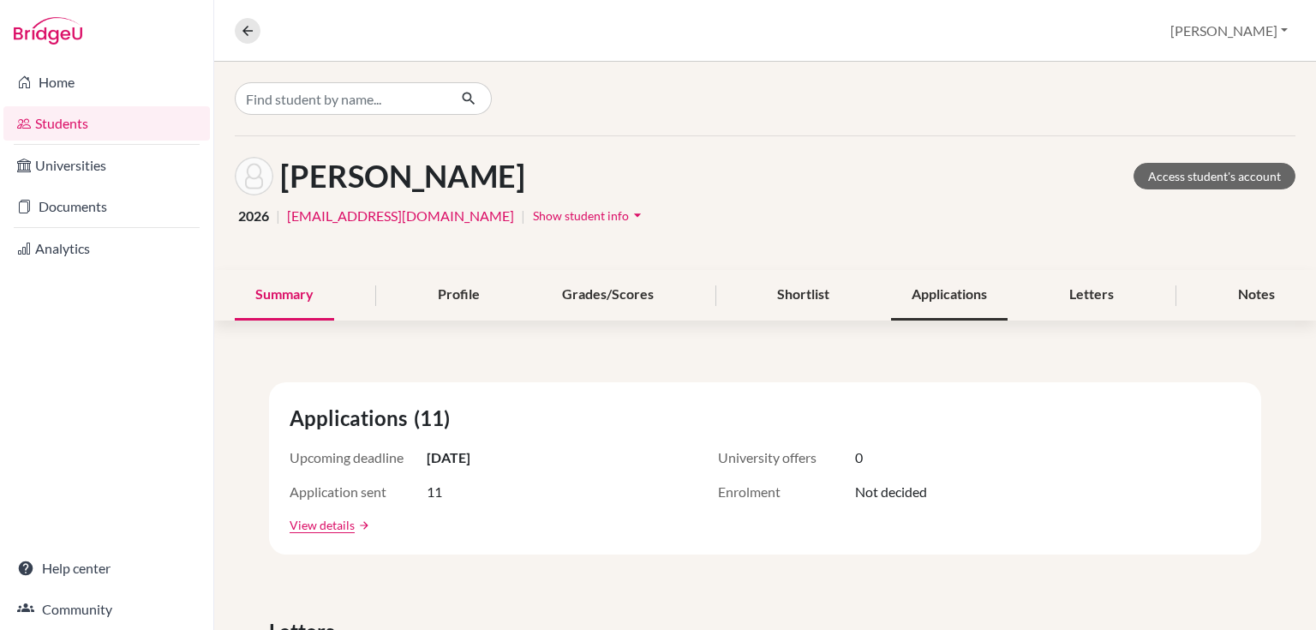
click at [912, 290] on div "Applications" at bounding box center [949, 295] width 117 height 51
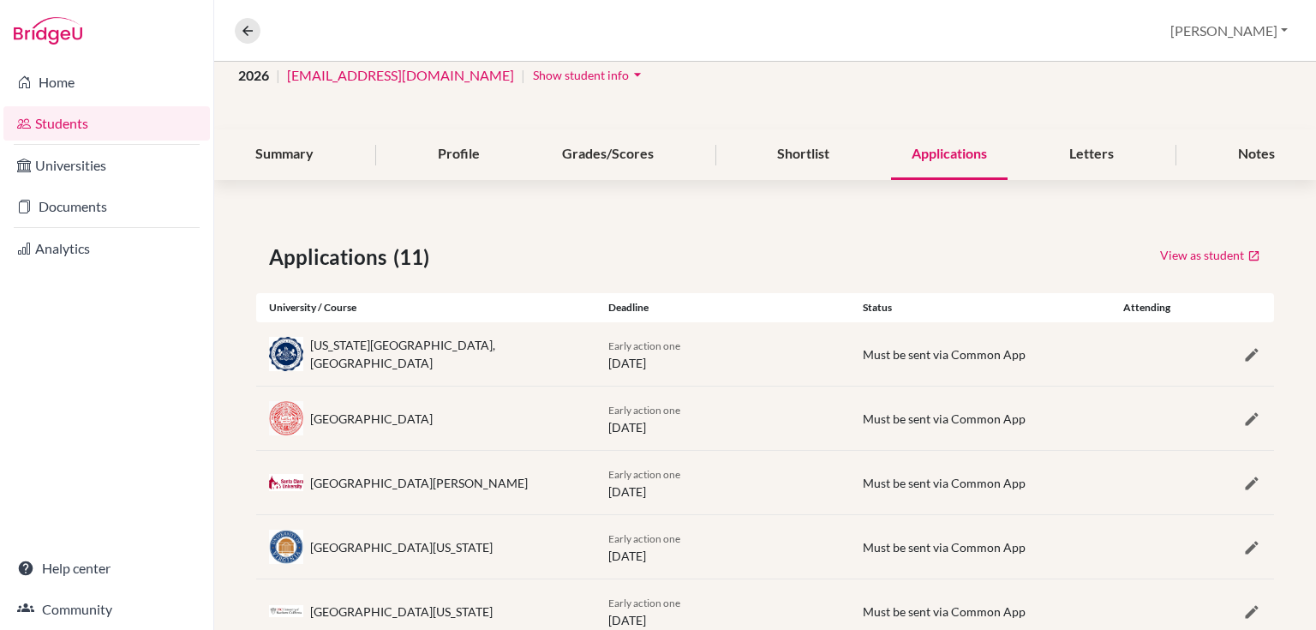
scroll to position [29, 0]
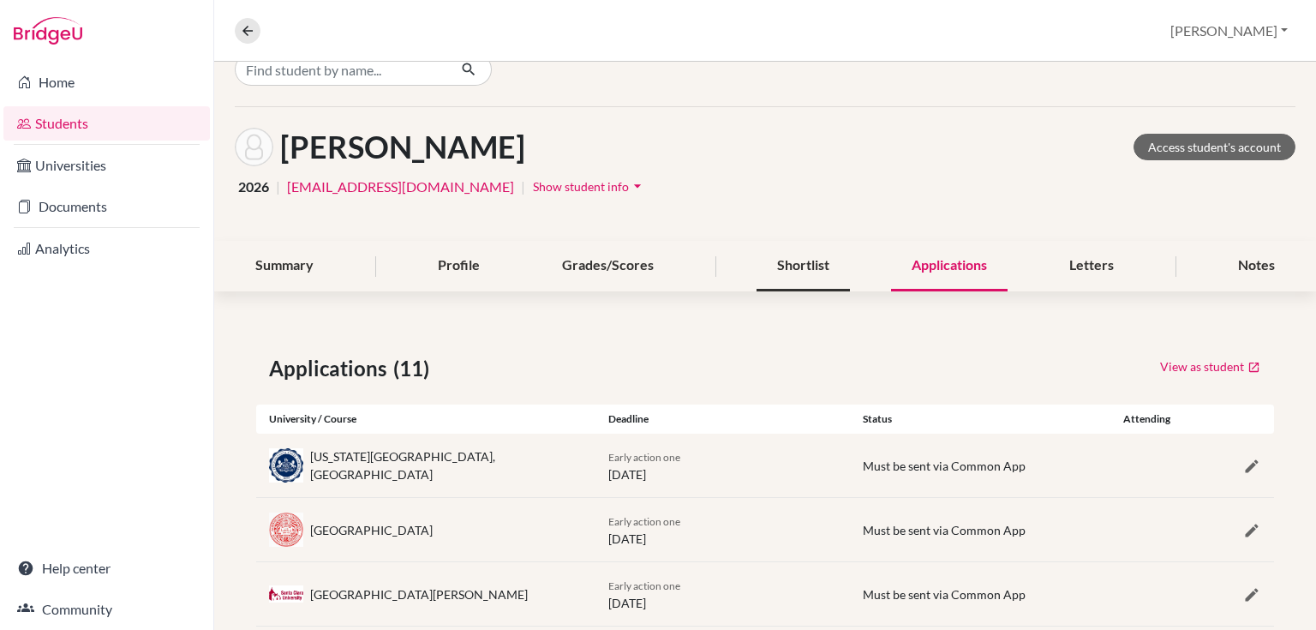
click at [790, 271] on div "Shortlist" at bounding box center [803, 266] width 93 height 51
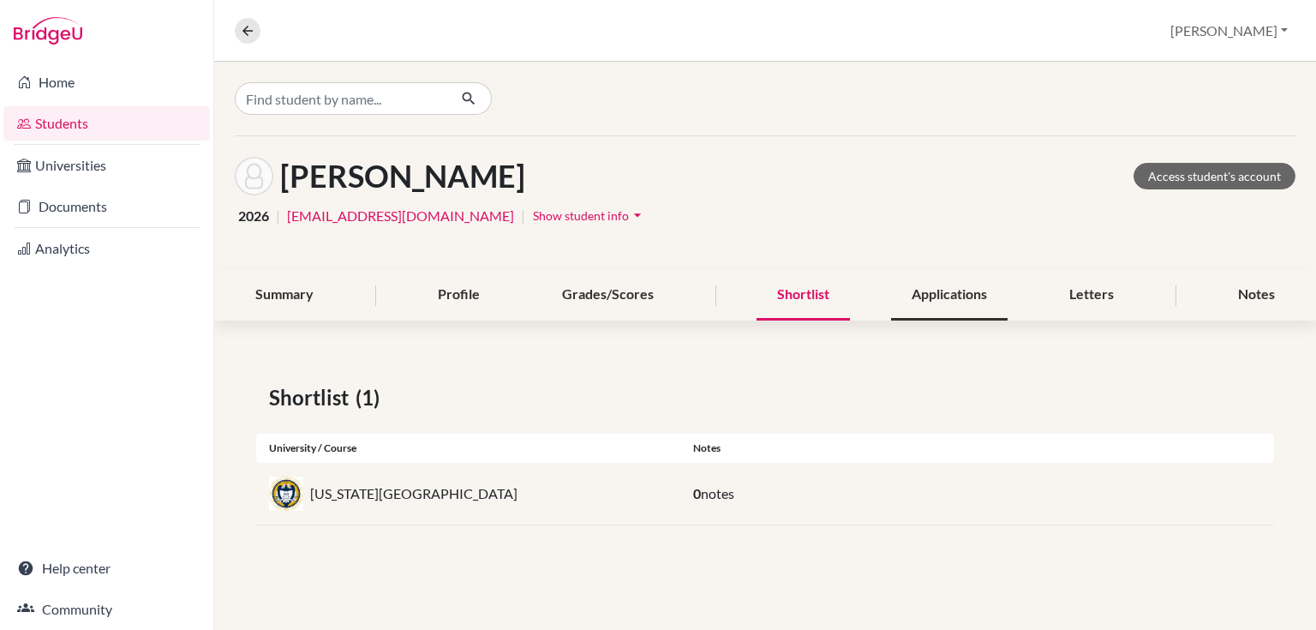
click at [953, 306] on div "Applications" at bounding box center [949, 295] width 117 height 51
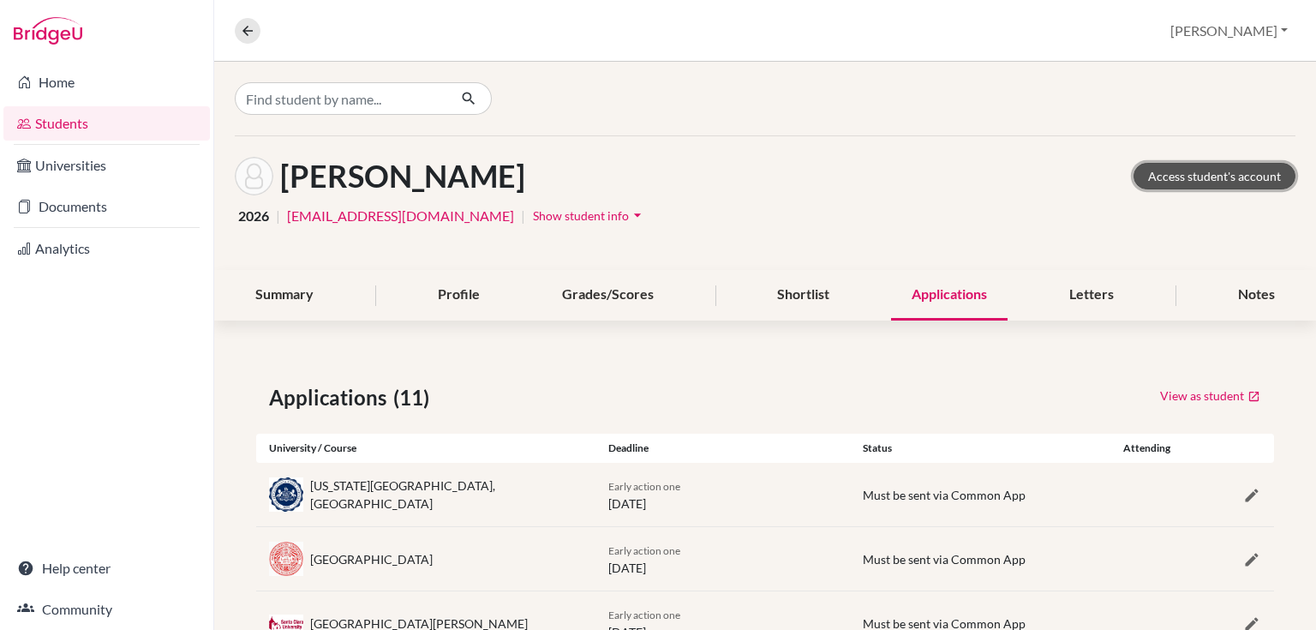
click at [1168, 183] on link "Access student's account" at bounding box center [1215, 176] width 162 height 27
